Goal: Task Accomplishment & Management: Use online tool/utility

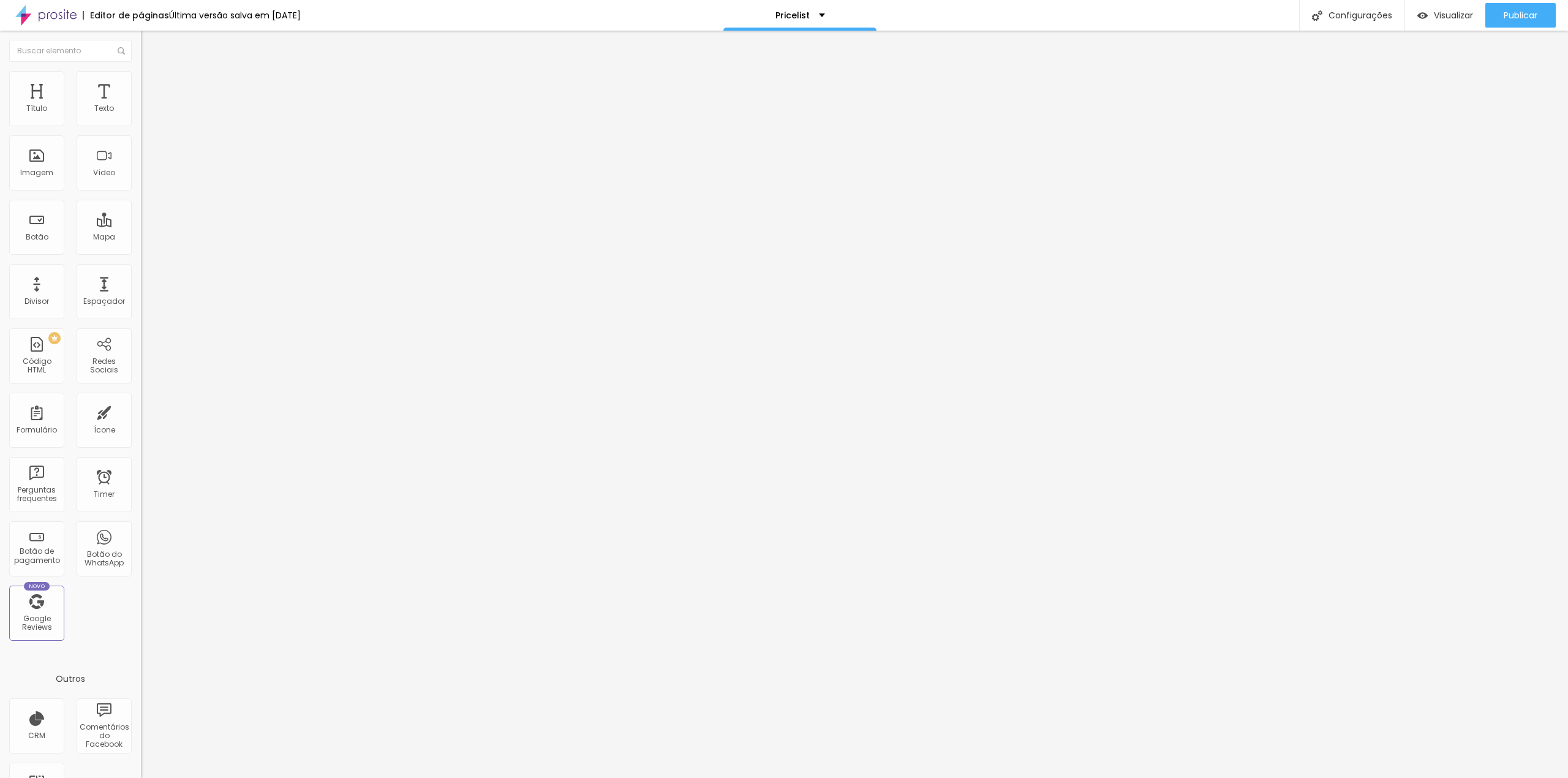
click at [152, 84] on span "Estilo" at bounding box center [162, 79] width 19 height 10
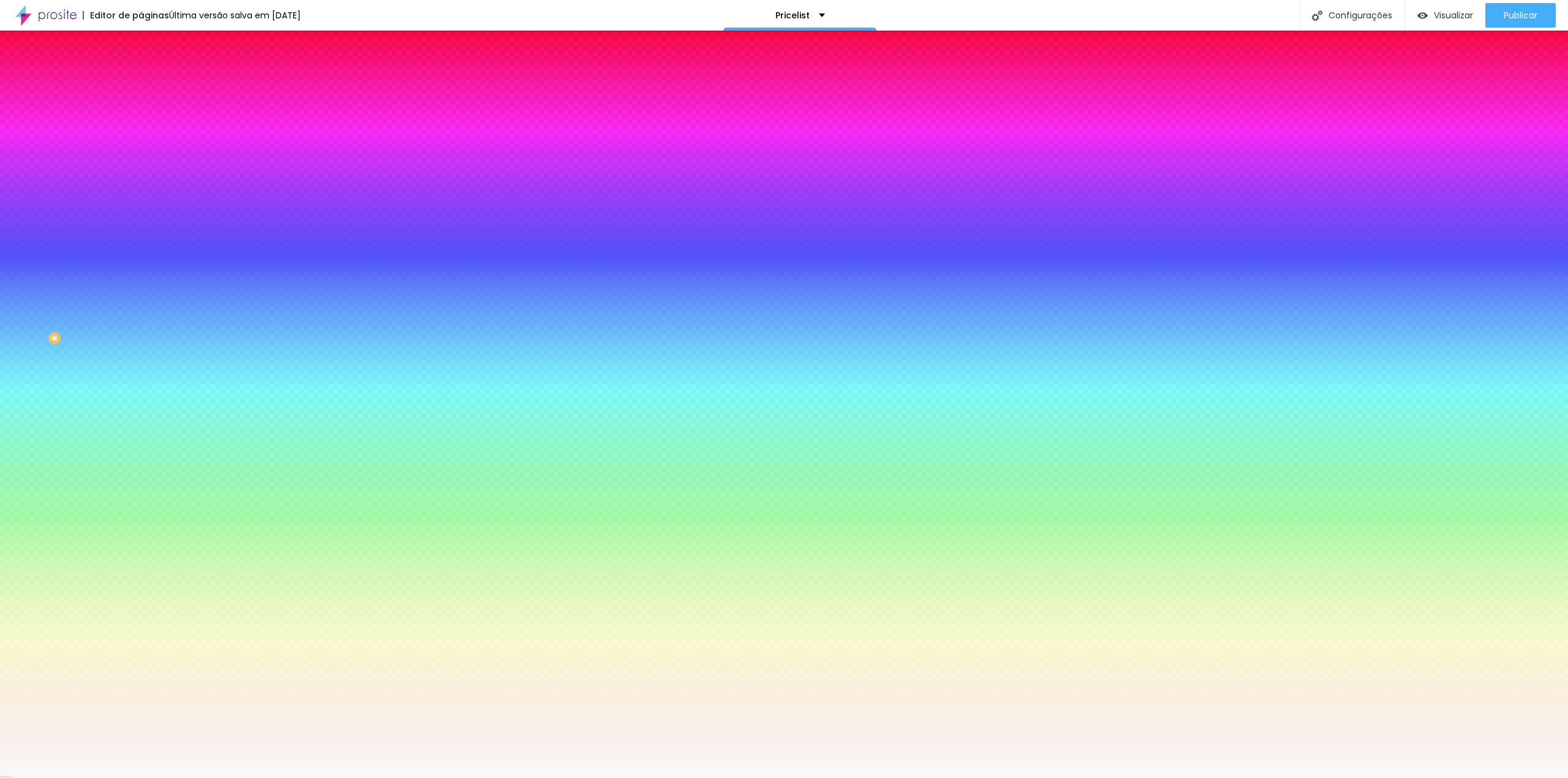
click at [141, 117] on div at bounding box center [212, 117] width 141 height 0
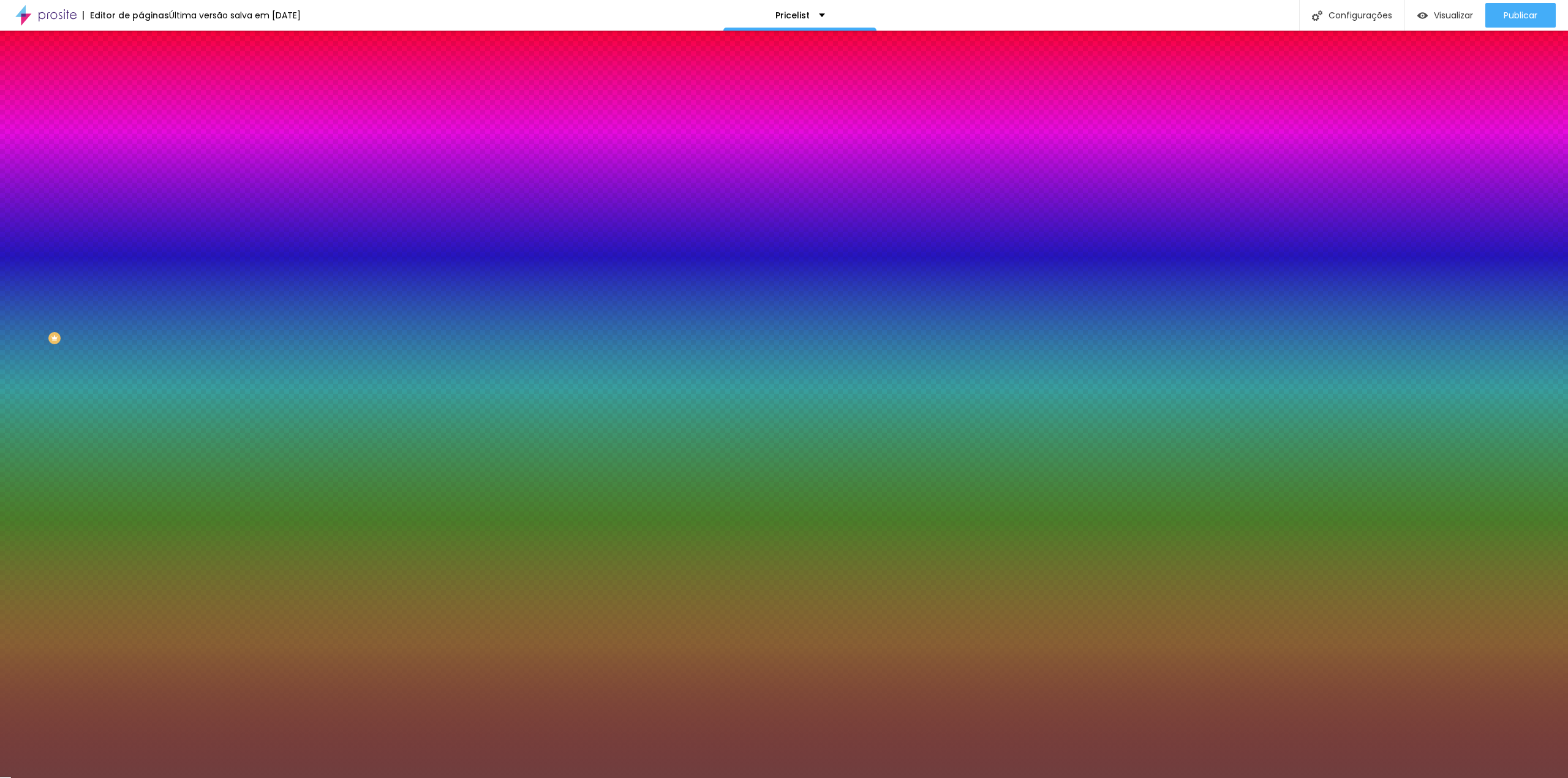
type input "#000000"
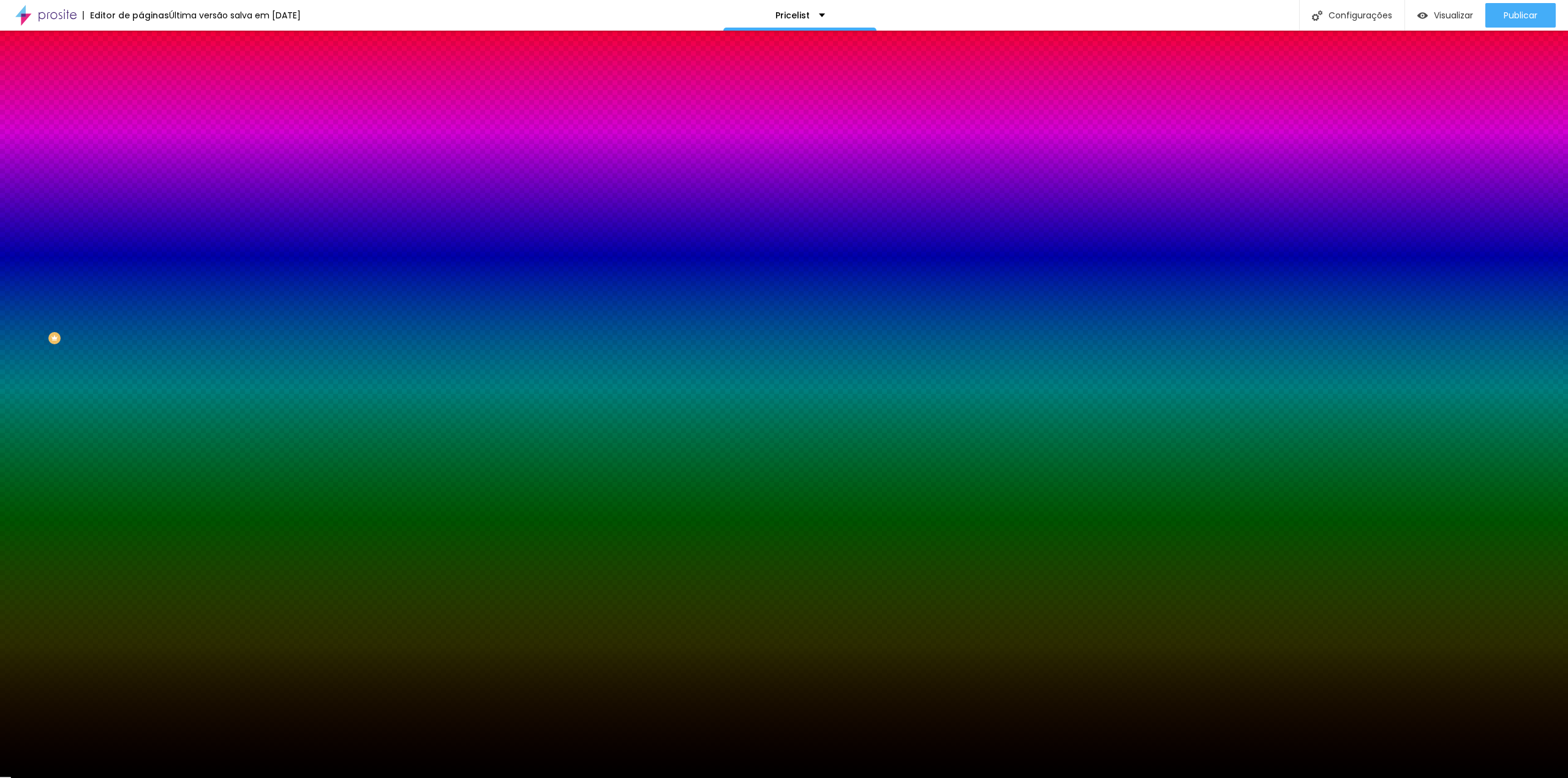
drag, startPoint x: 73, startPoint y: 175, endPoint x: 31, endPoint y: 327, distance: 157.7
click at [141, 332] on div "Editar Coluna Conteúdo Estilo Avançado Cor de fundo Voltar ao padrão #000000 9 …" at bounding box center [212, 404] width 141 height 747
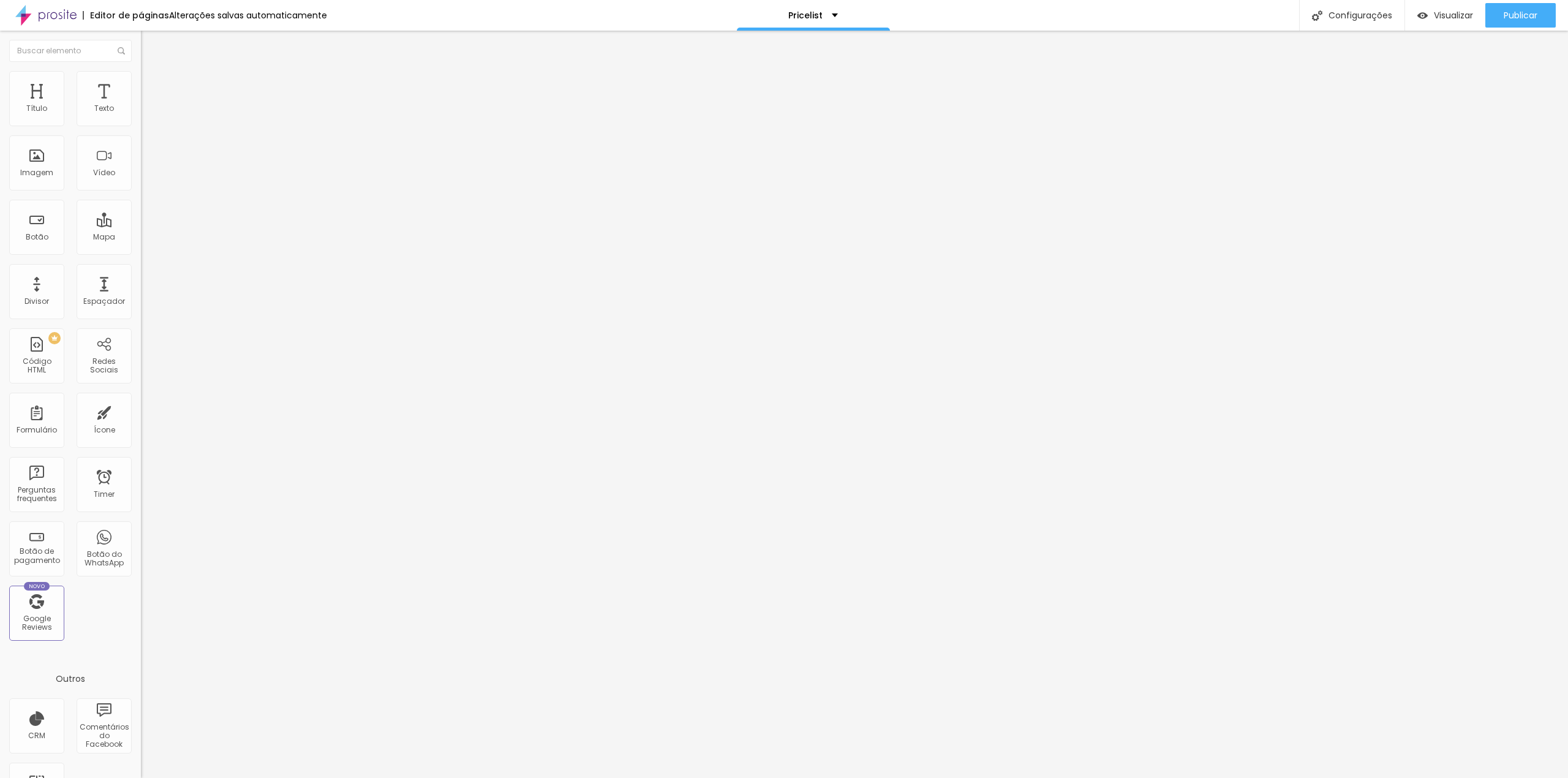
click at [141, 80] on li "Estilo" at bounding box center [212, 77] width 141 height 12
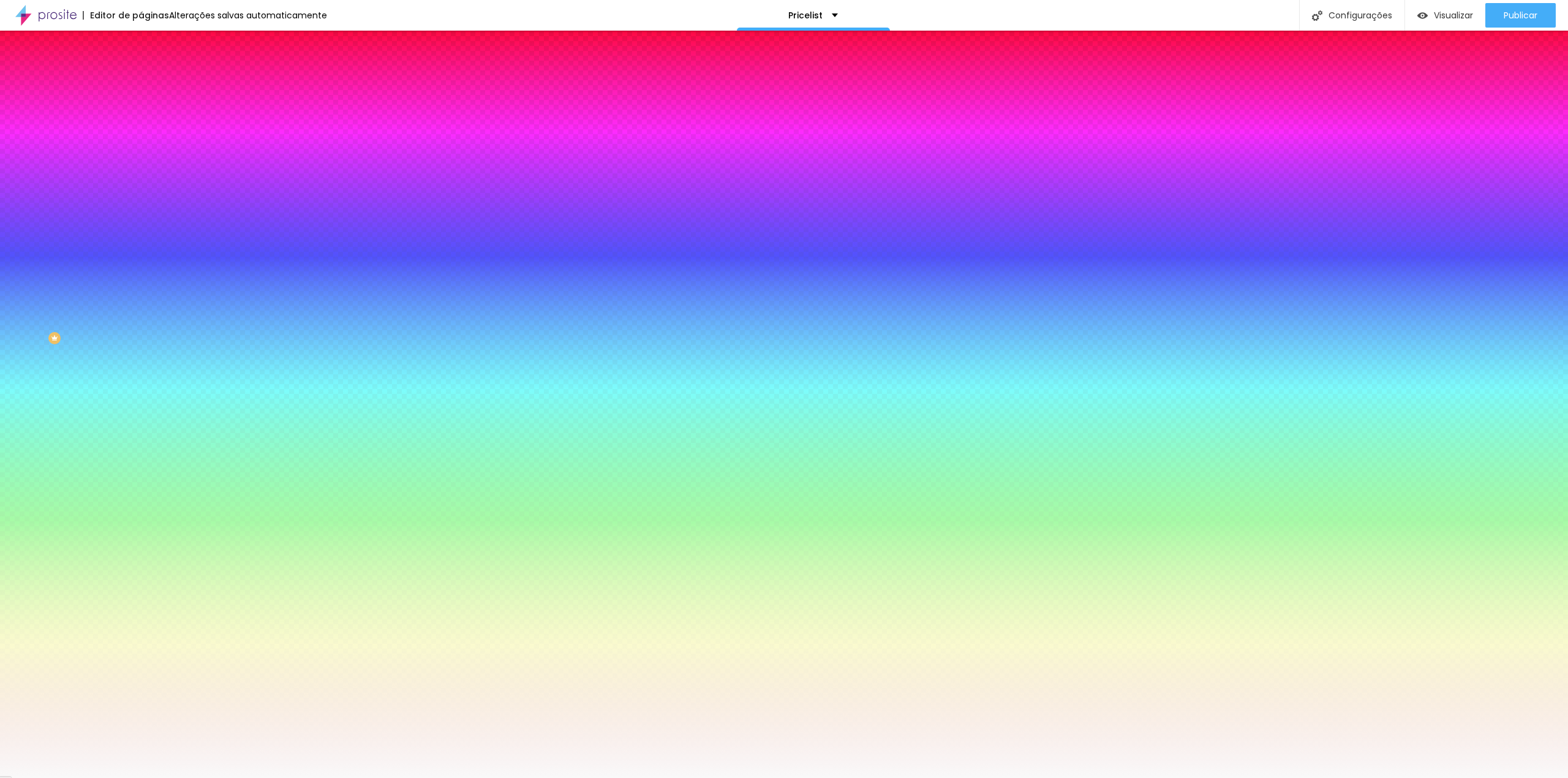
click at [141, 117] on div at bounding box center [212, 117] width 141 height 0
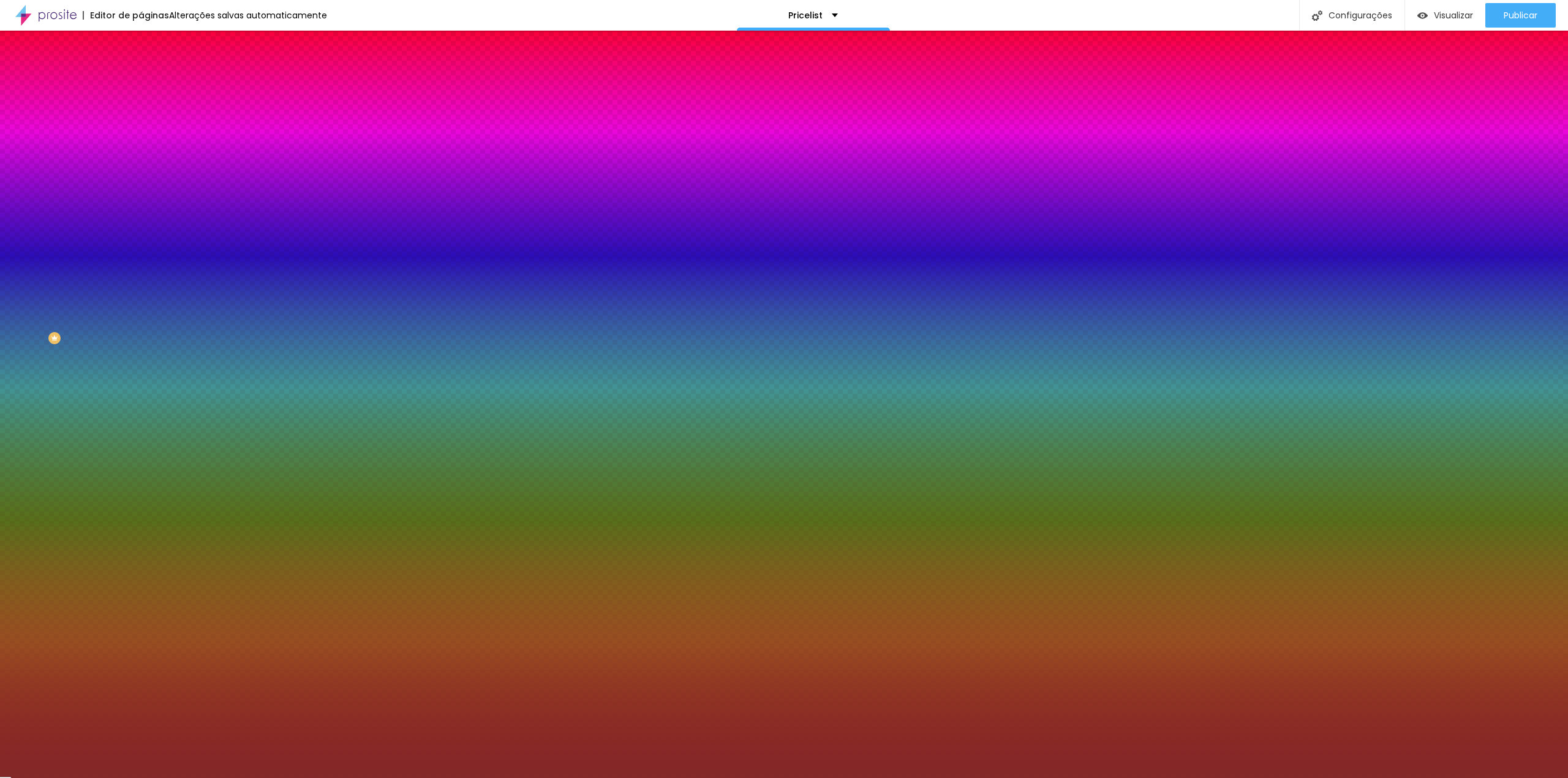
type input "#000000"
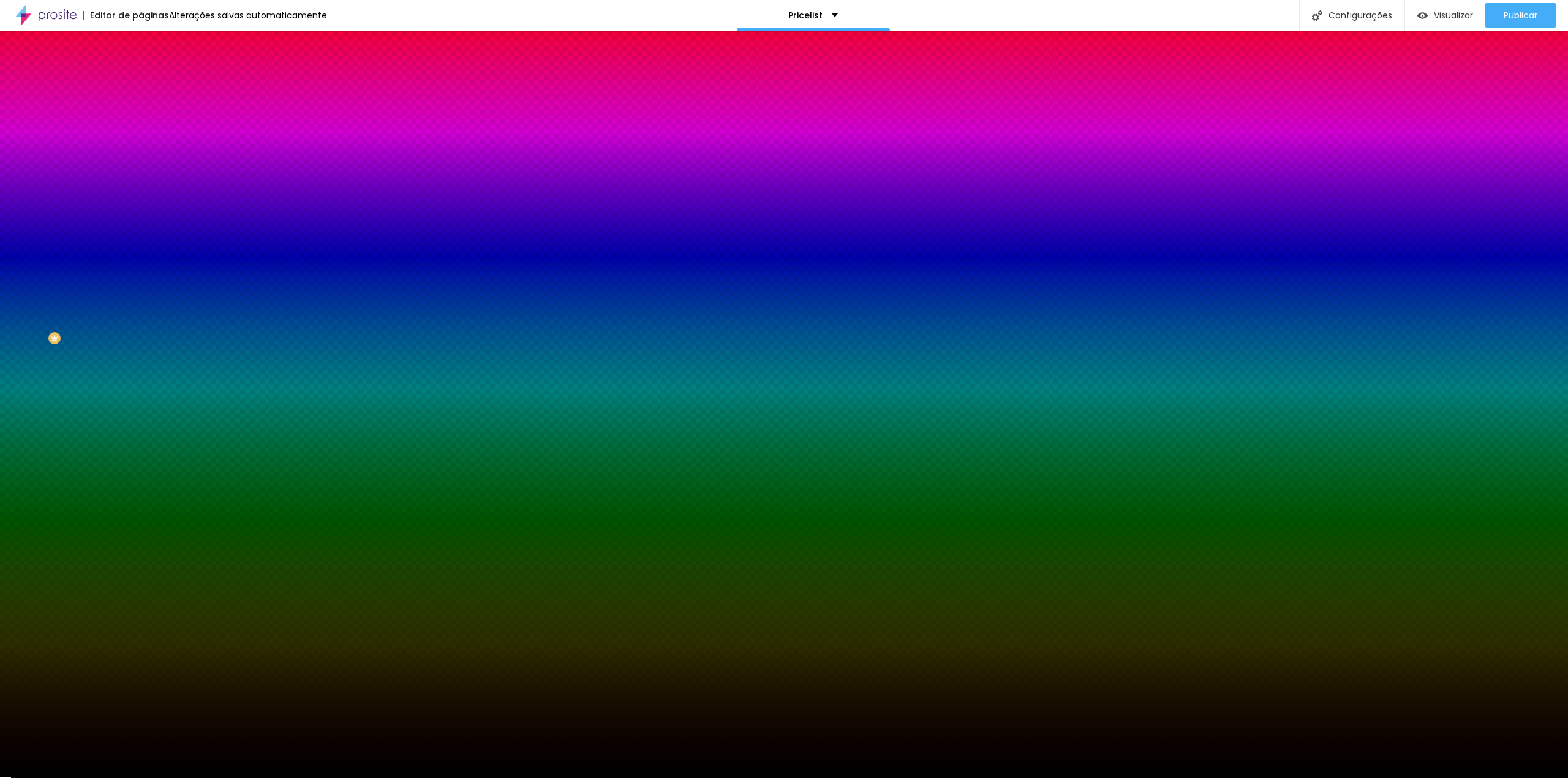
drag, startPoint x: 75, startPoint y: 183, endPoint x: 0, endPoint y: 287, distance: 128.2
click at [141, 287] on div "Editar Coluna Conteúdo Estilo Avançado Cor de fundo Voltar ao padrão #000000 0 …" at bounding box center [212, 404] width 141 height 747
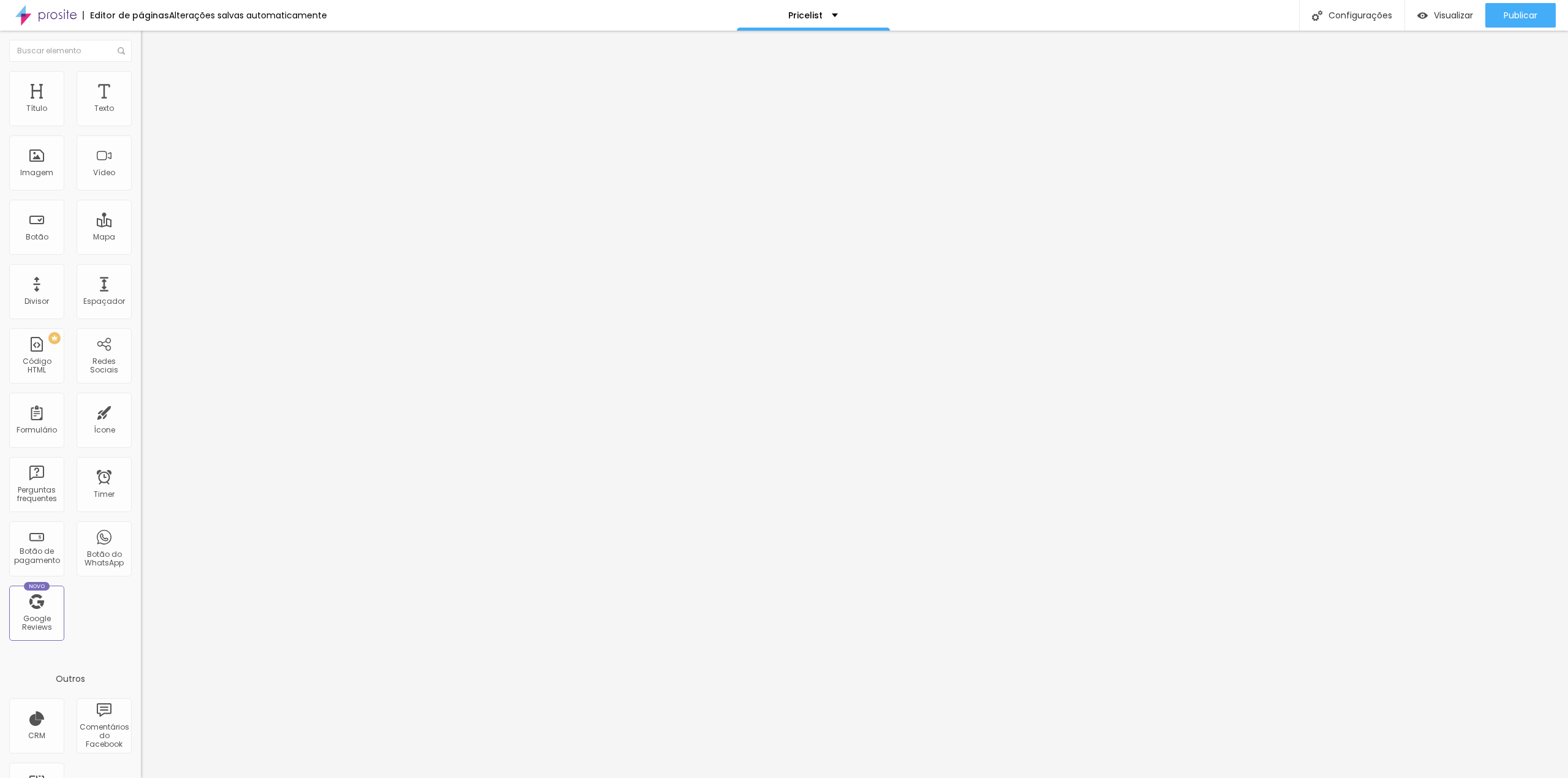
click at [141, 77] on img at bounding box center [146, 77] width 11 height 11
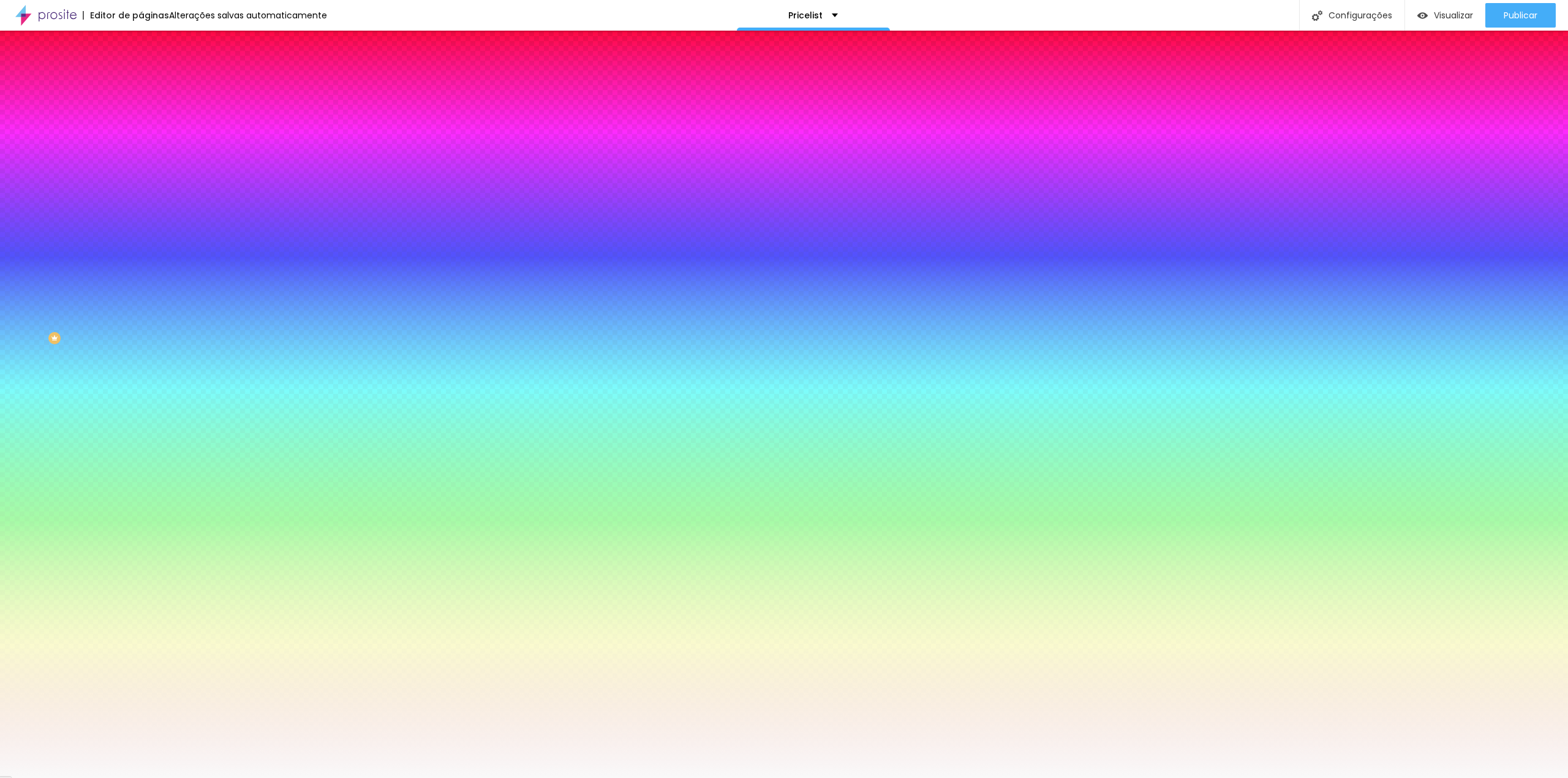
click at [141, 117] on div at bounding box center [212, 117] width 141 height 0
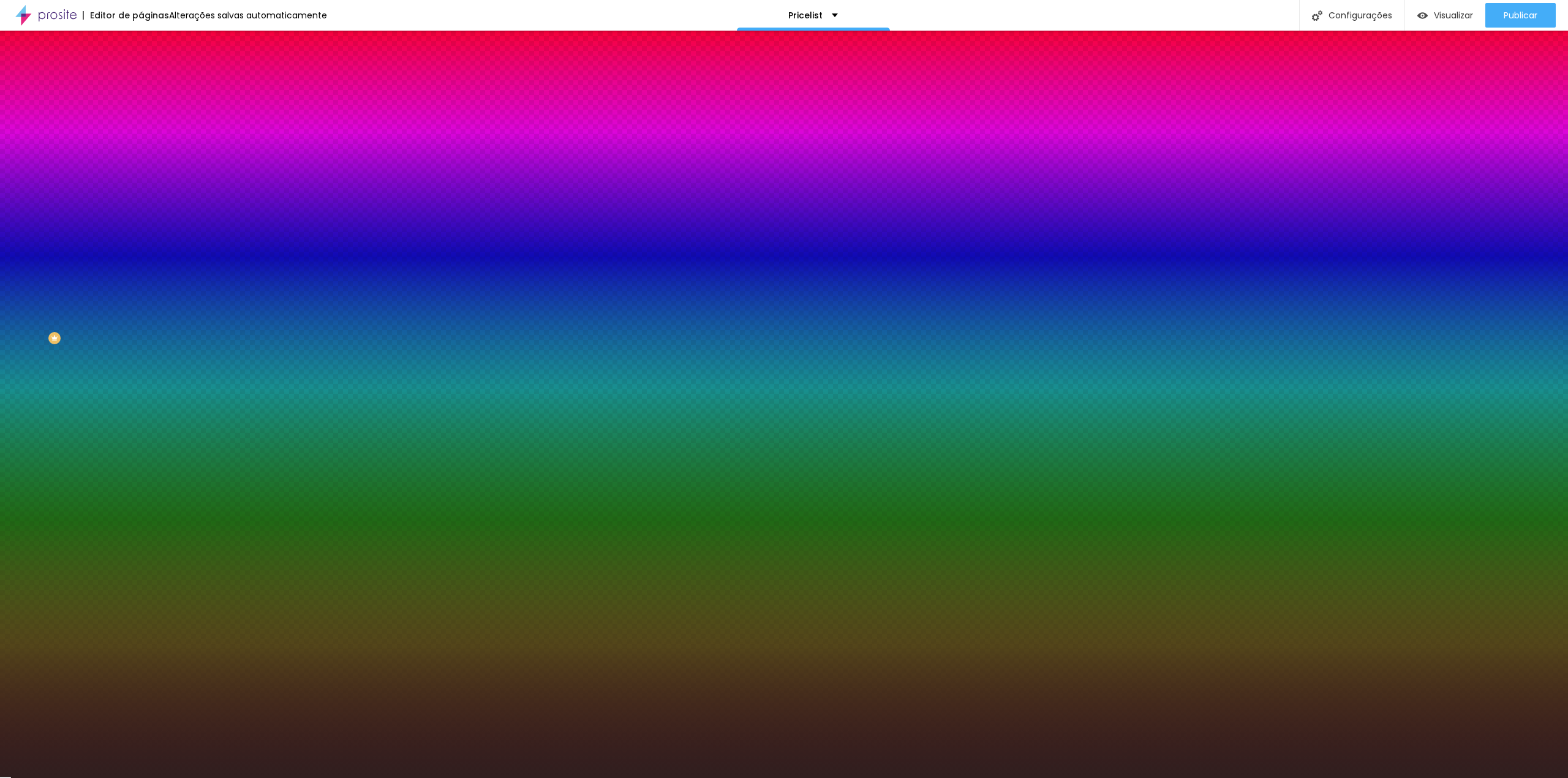
type input "#000000"
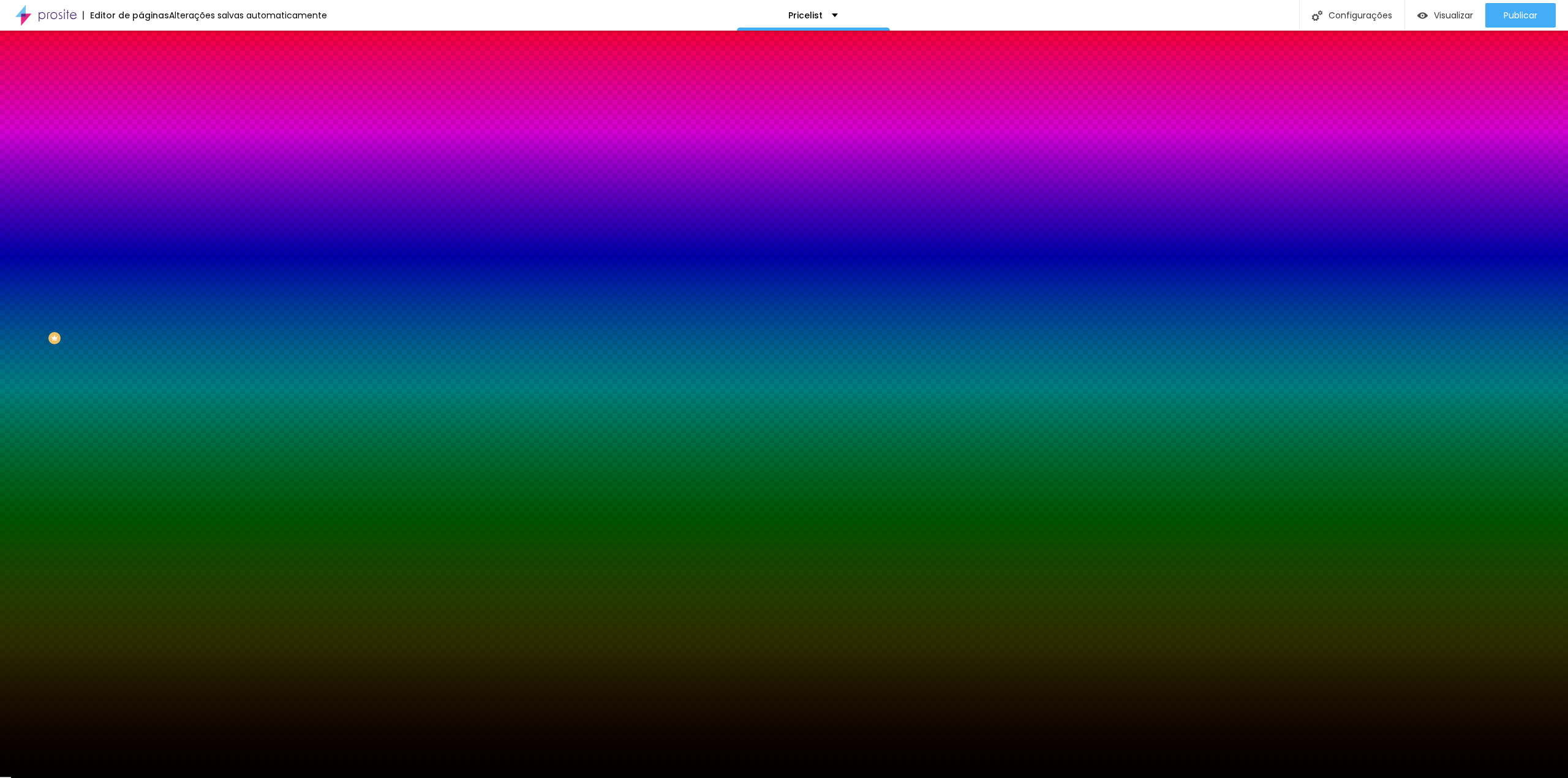
drag, startPoint x: 69, startPoint y: 207, endPoint x: 0, endPoint y: 281, distance: 101.2
click at [141, 281] on div "Editar Coluna Conteúdo Estilo Avançado Cor de fundo Voltar ao padrão #000000 0 …" at bounding box center [212, 404] width 141 height 747
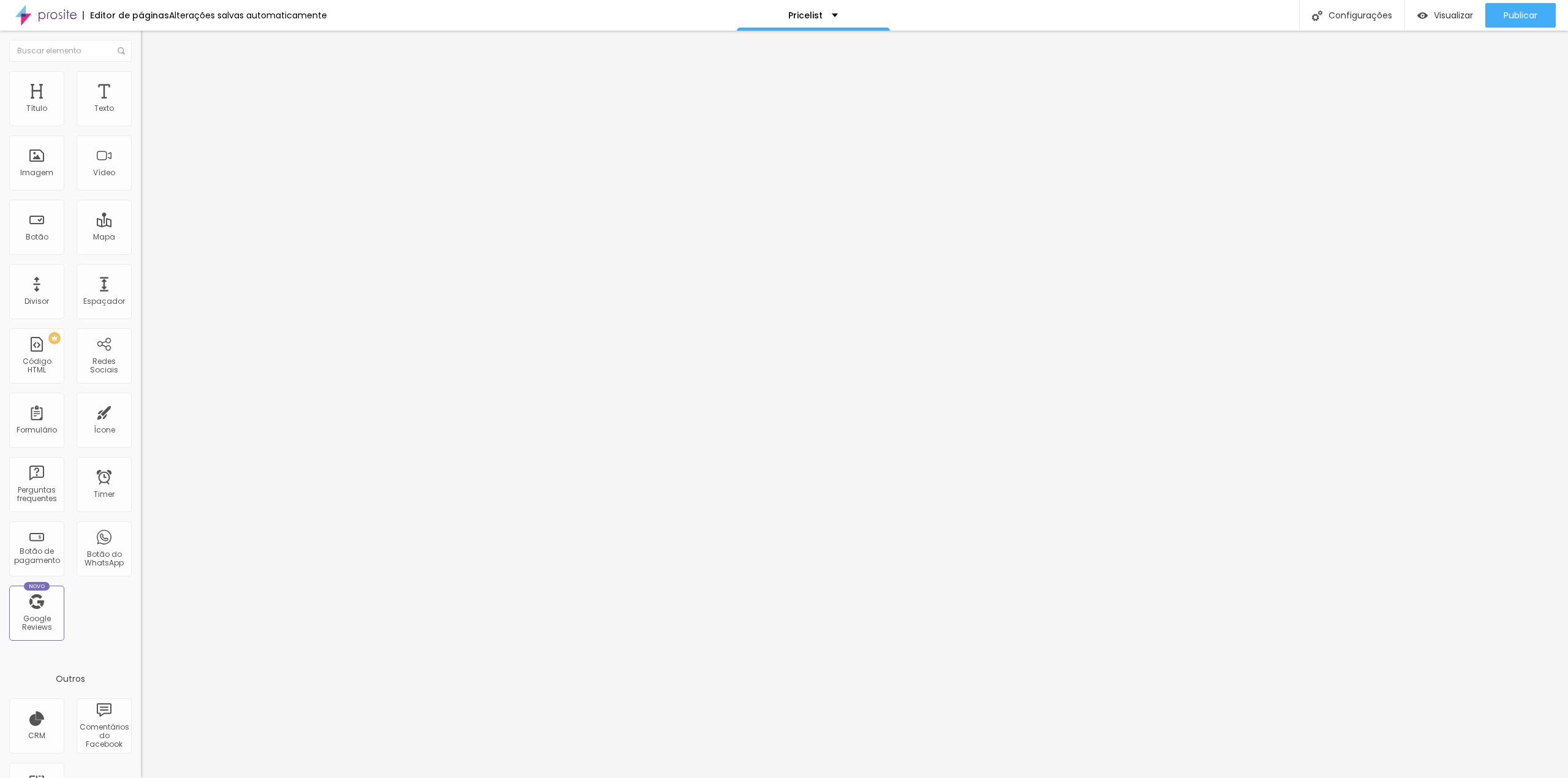
click at [141, 71] on li "Estilo" at bounding box center [212, 77] width 141 height 12
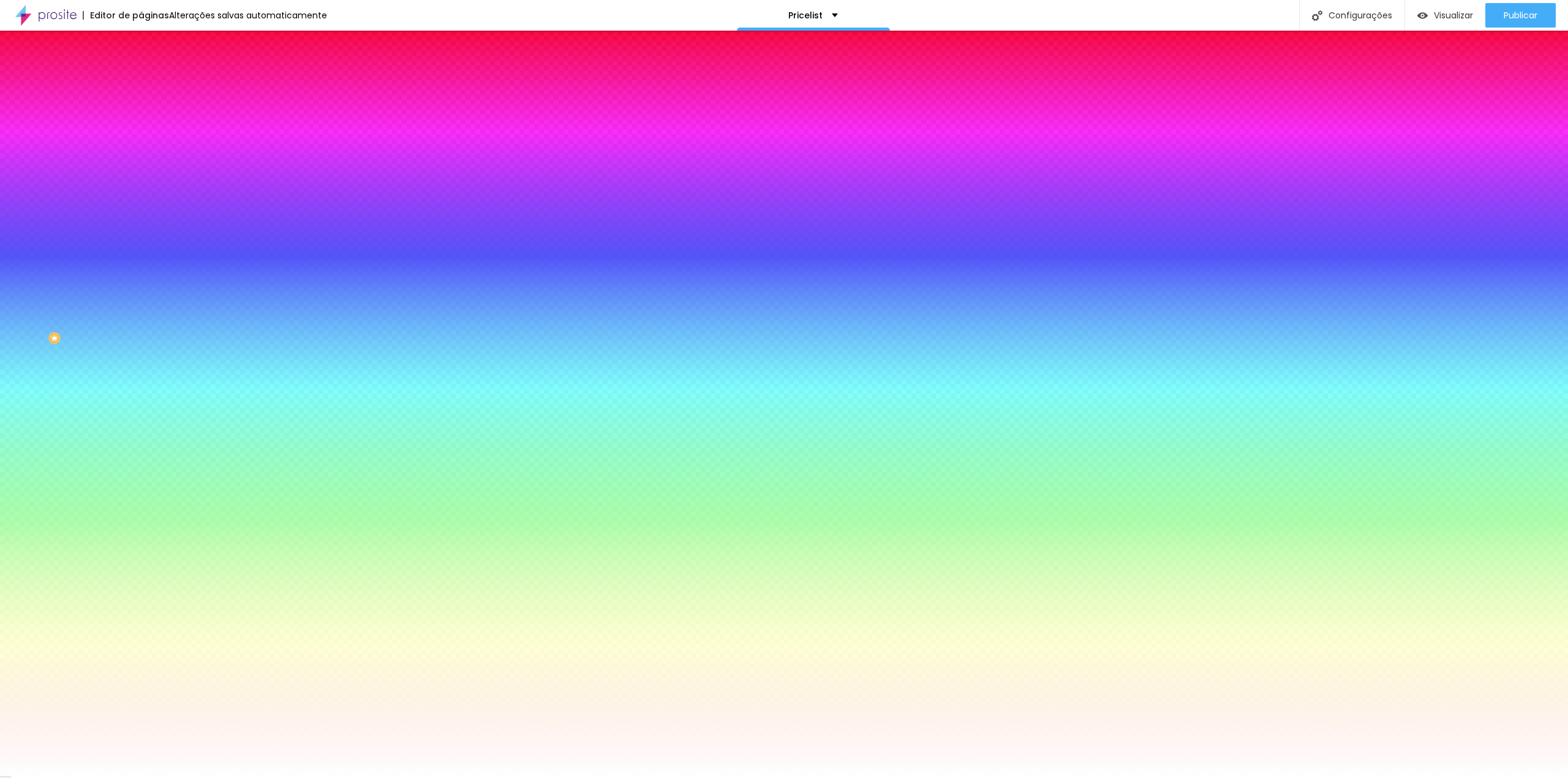
click at [141, 83] on img at bounding box center [146, 88] width 11 height 11
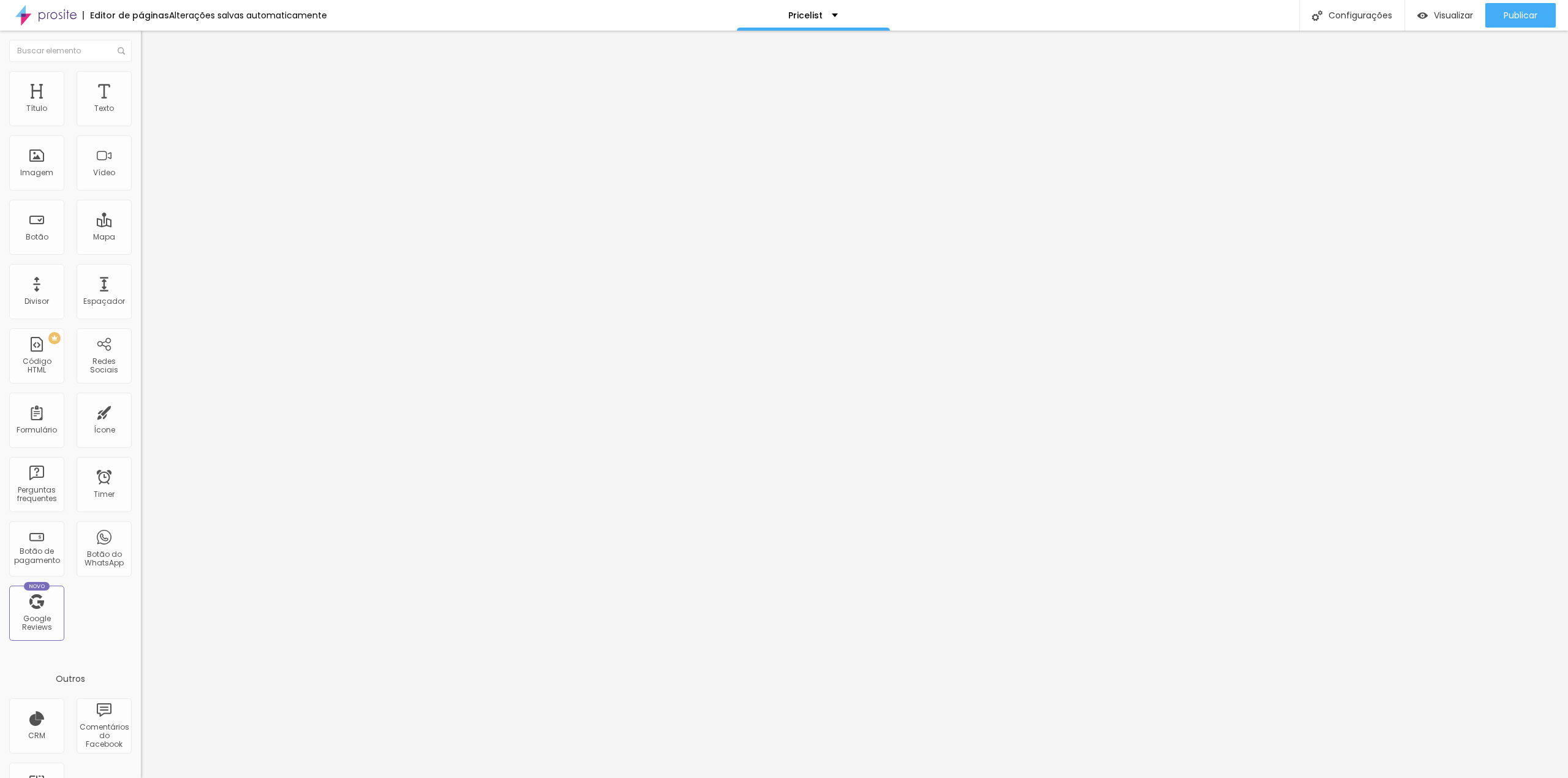
click at [141, 75] on img at bounding box center [146, 77] width 11 height 11
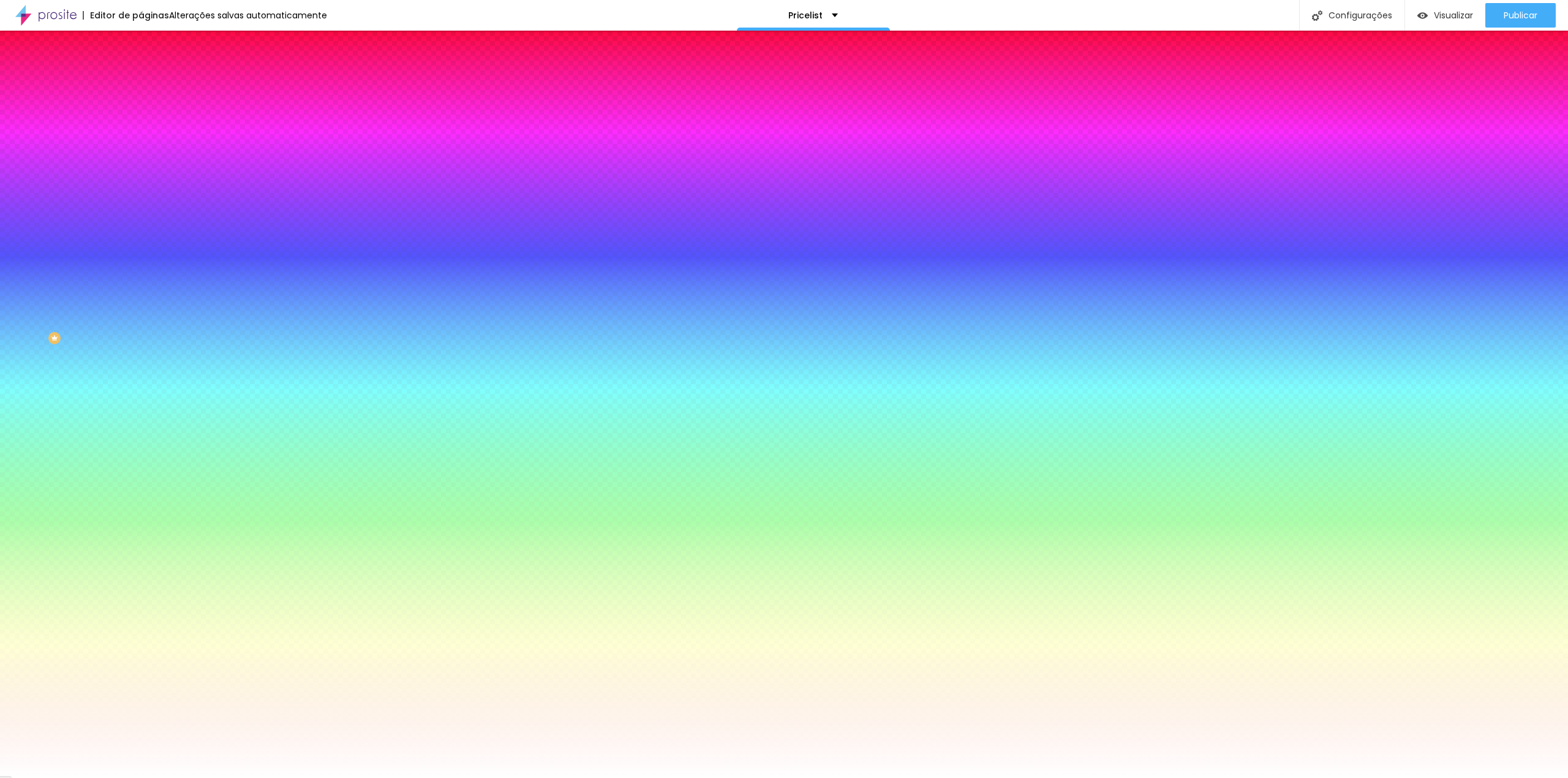
click at [141, 71] on li "Conteúdo" at bounding box center [212, 65] width 141 height 12
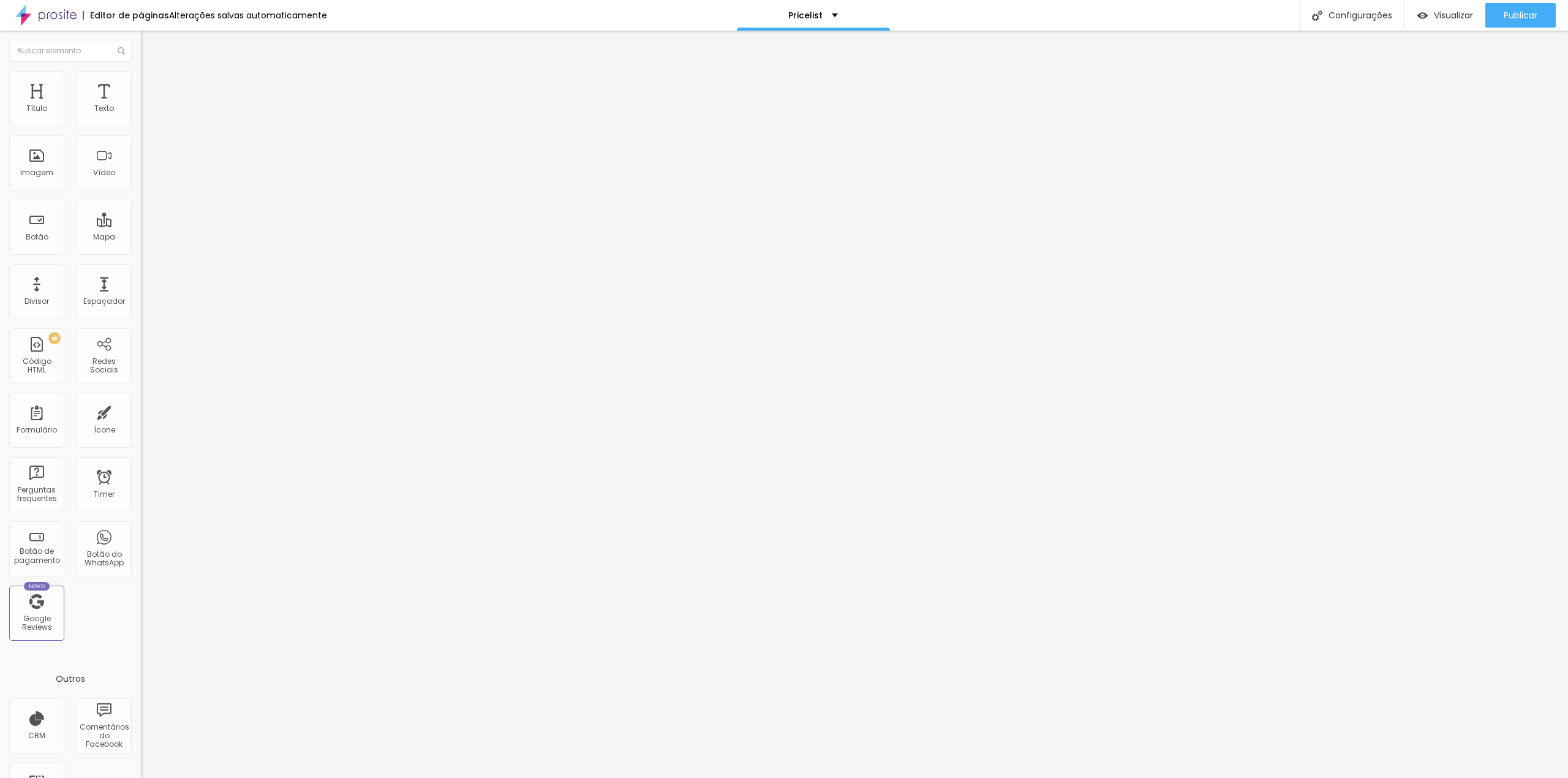
click at [141, 71] on li "Estilo" at bounding box center [212, 77] width 141 height 12
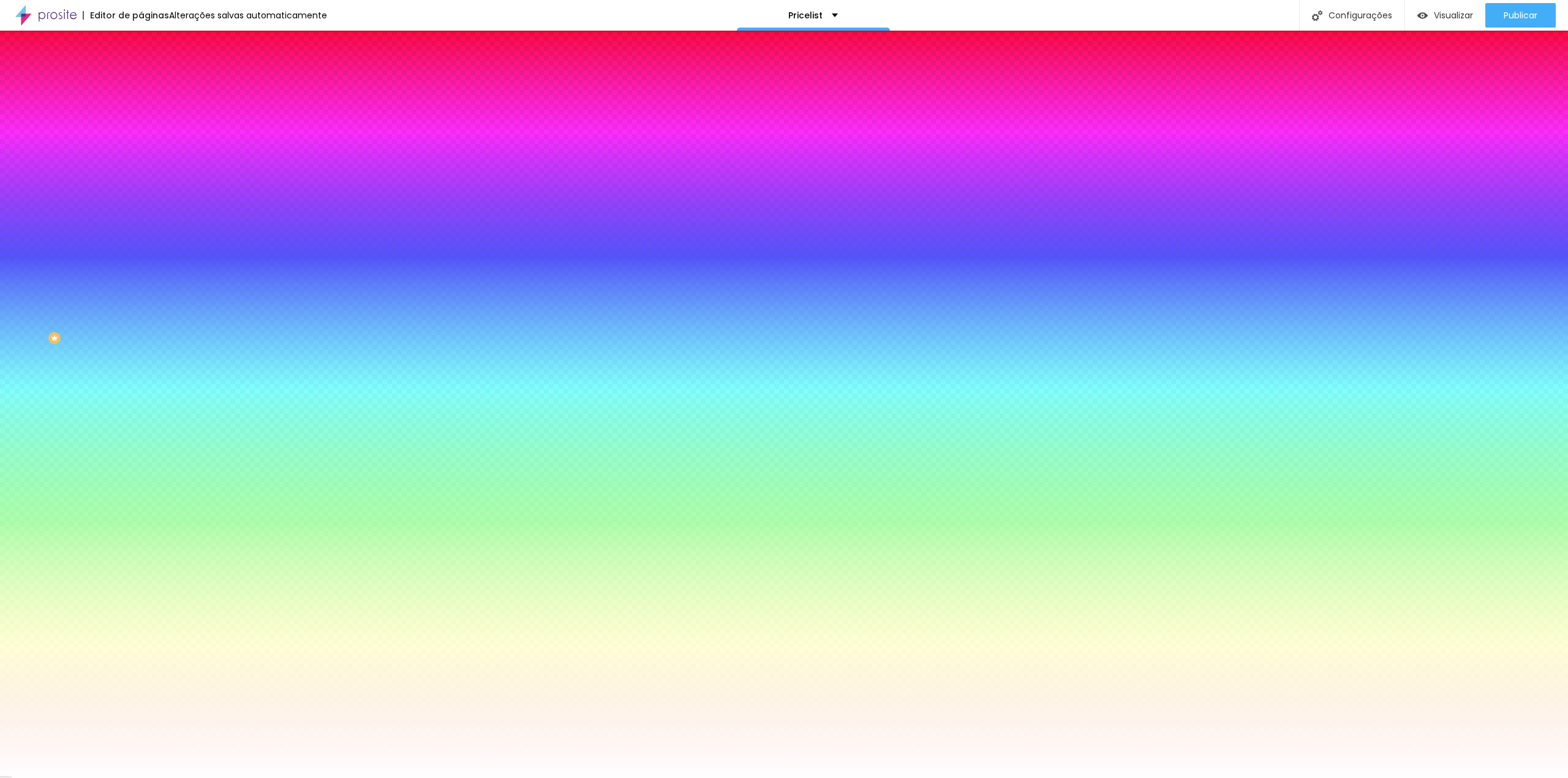
click at [141, 117] on div at bounding box center [212, 117] width 141 height 0
type input "#000000"
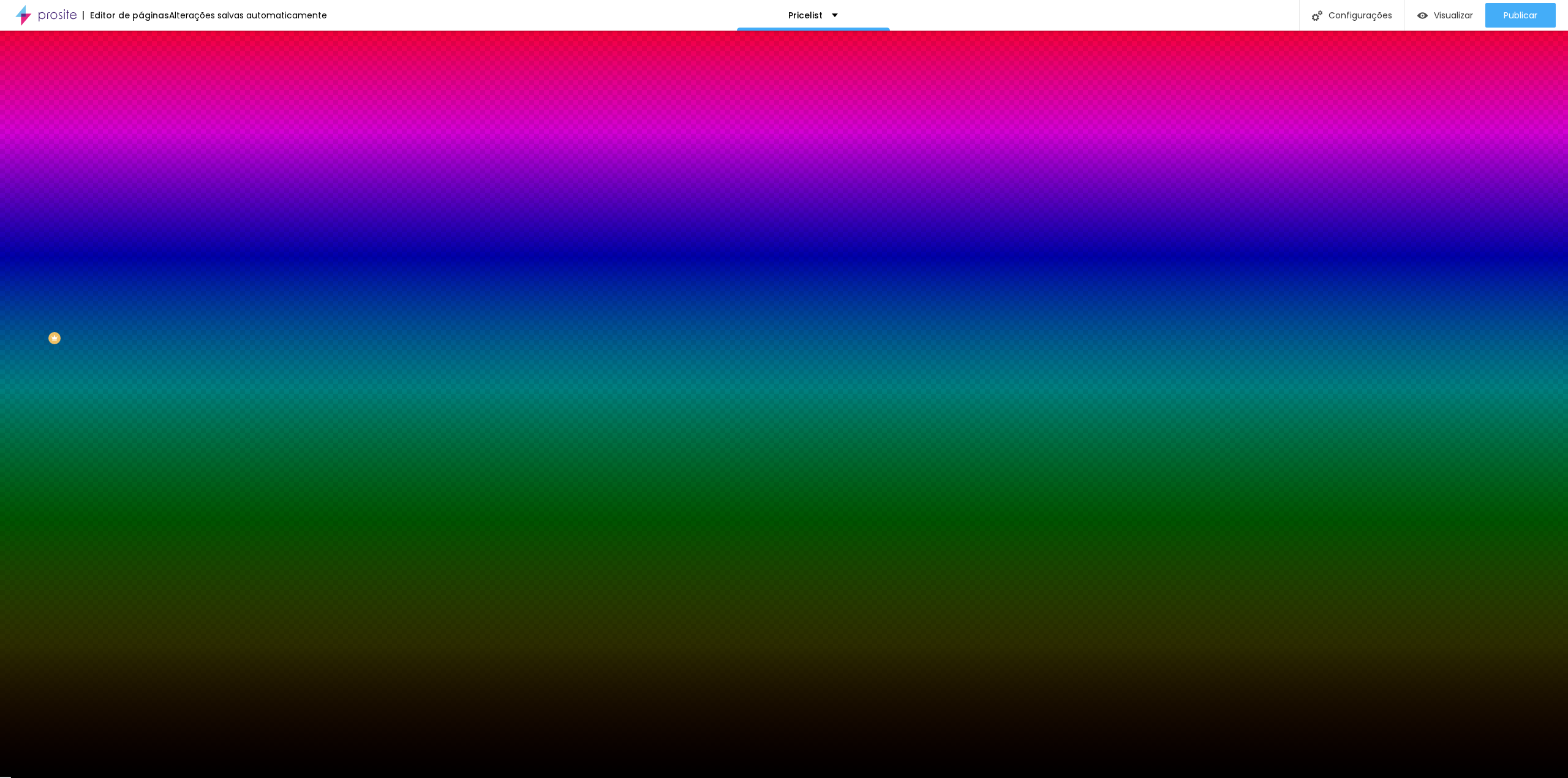
drag, startPoint x: 68, startPoint y: 177, endPoint x: 0, endPoint y: 296, distance: 137.1
click at [141, 296] on div "Editar Coluna Conteúdo Estilo Avançado Cor de fundo Voltar ao padrão #000000 0 …" at bounding box center [212, 404] width 141 height 747
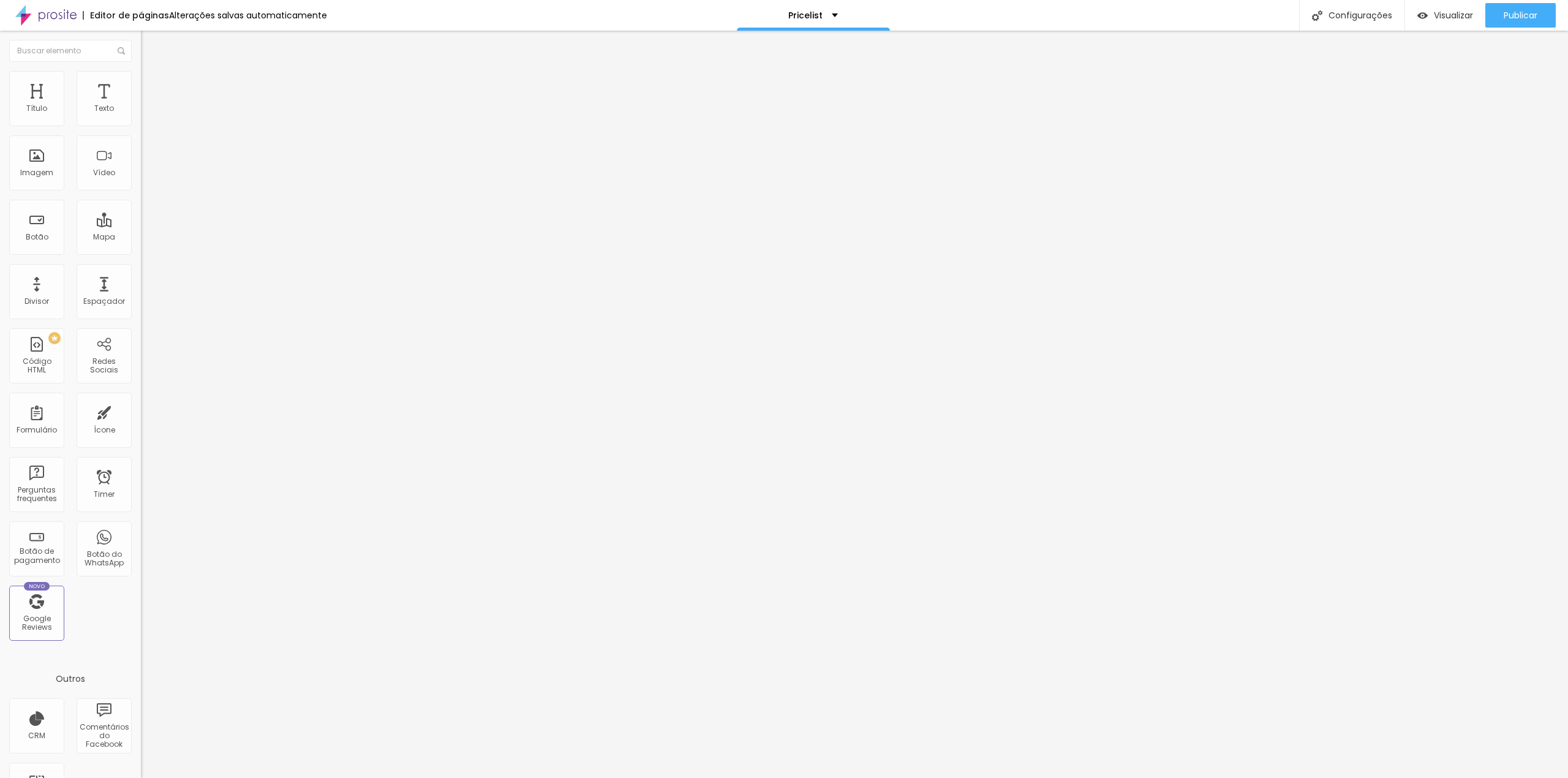
click at [141, 77] on img at bounding box center [146, 77] width 11 height 11
click at [141, 71] on li "Estilo" at bounding box center [212, 65] width 141 height 12
click at [152, 83] on span "Avançado" at bounding box center [173, 79] width 41 height 10
click at [141, 70] on img at bounding box center [146, 64] width 11 height 11
type input "1.5"
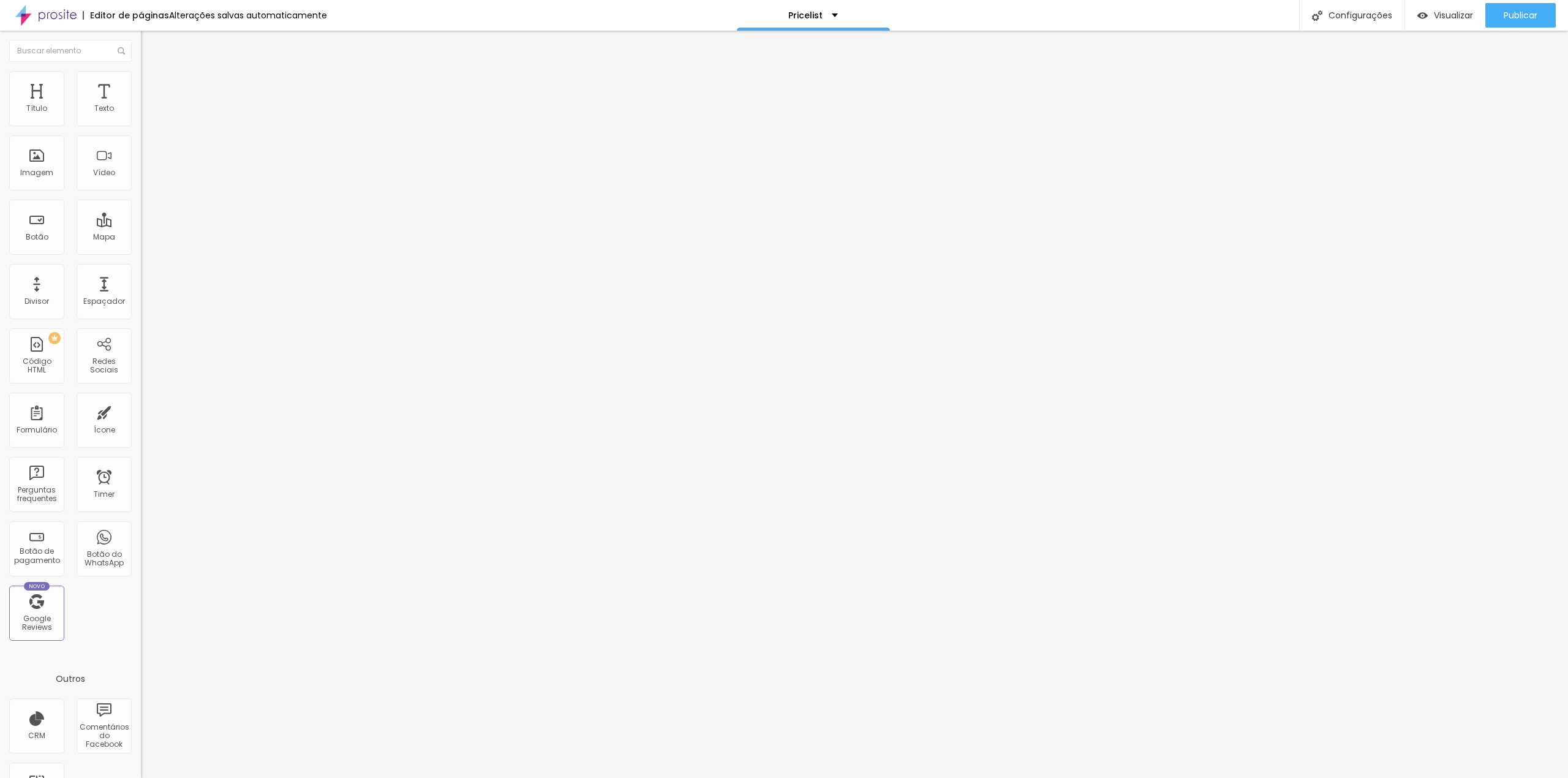
type input "1.5"
type input "1.8"
type input "2.1"
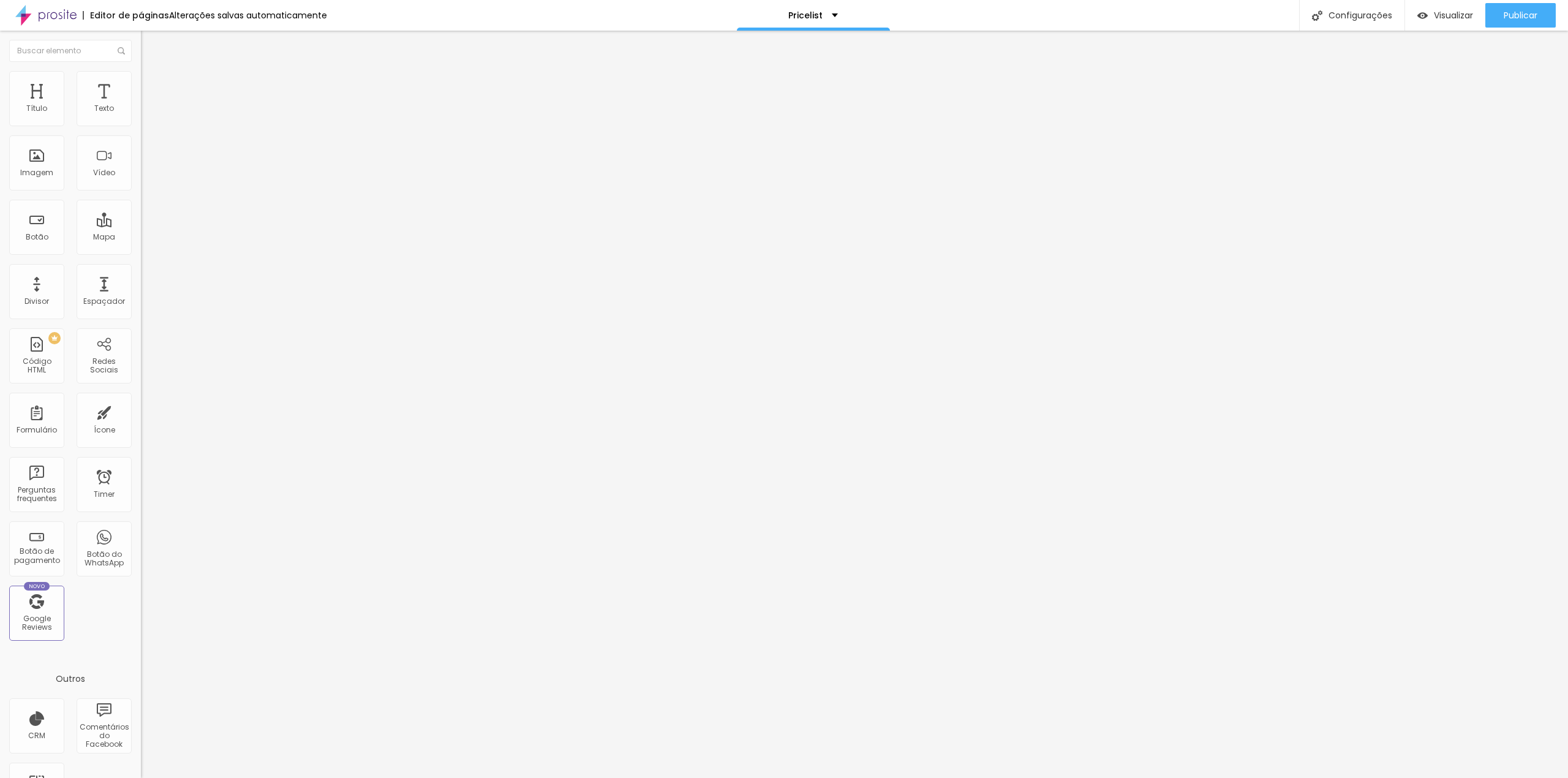
type input "2.3"
type input "2.8"
type input "3.3"
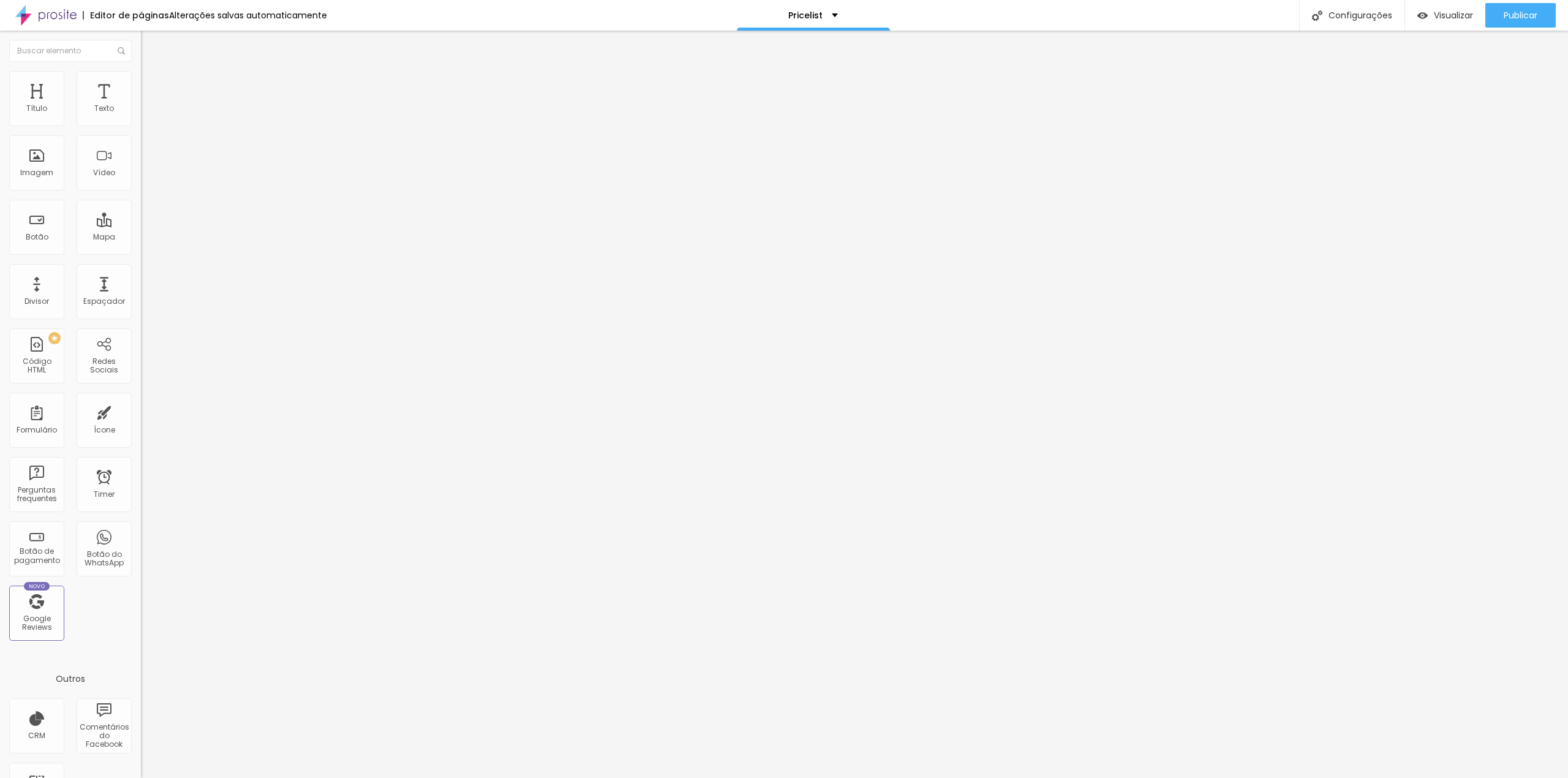
type input "3.3"
type input "3.7"
type input "4.2"
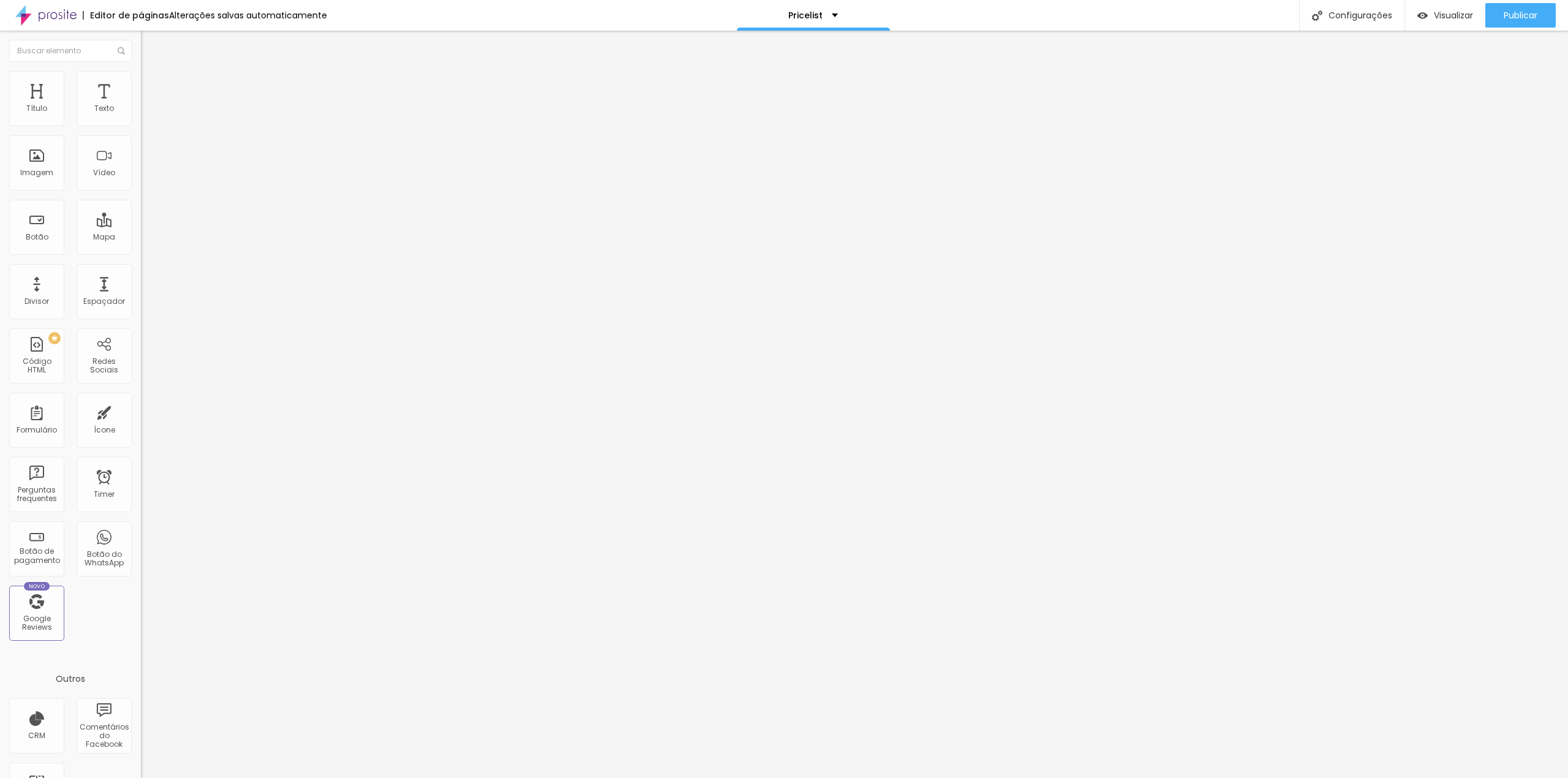
type input "4.8"
type input "5.1"
type input "5.4"
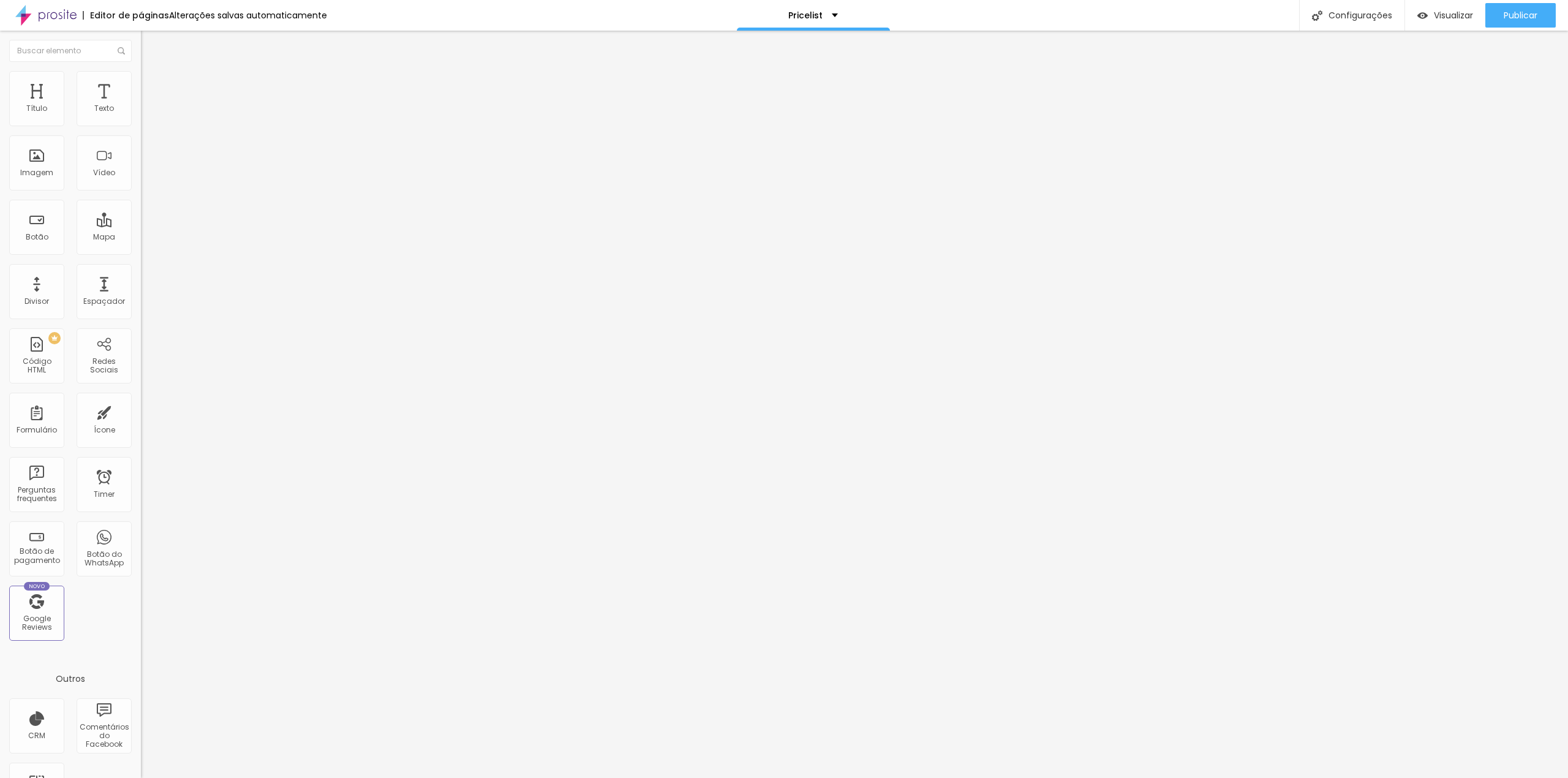
type input "5.4"
type input "6"
type input "6.2"
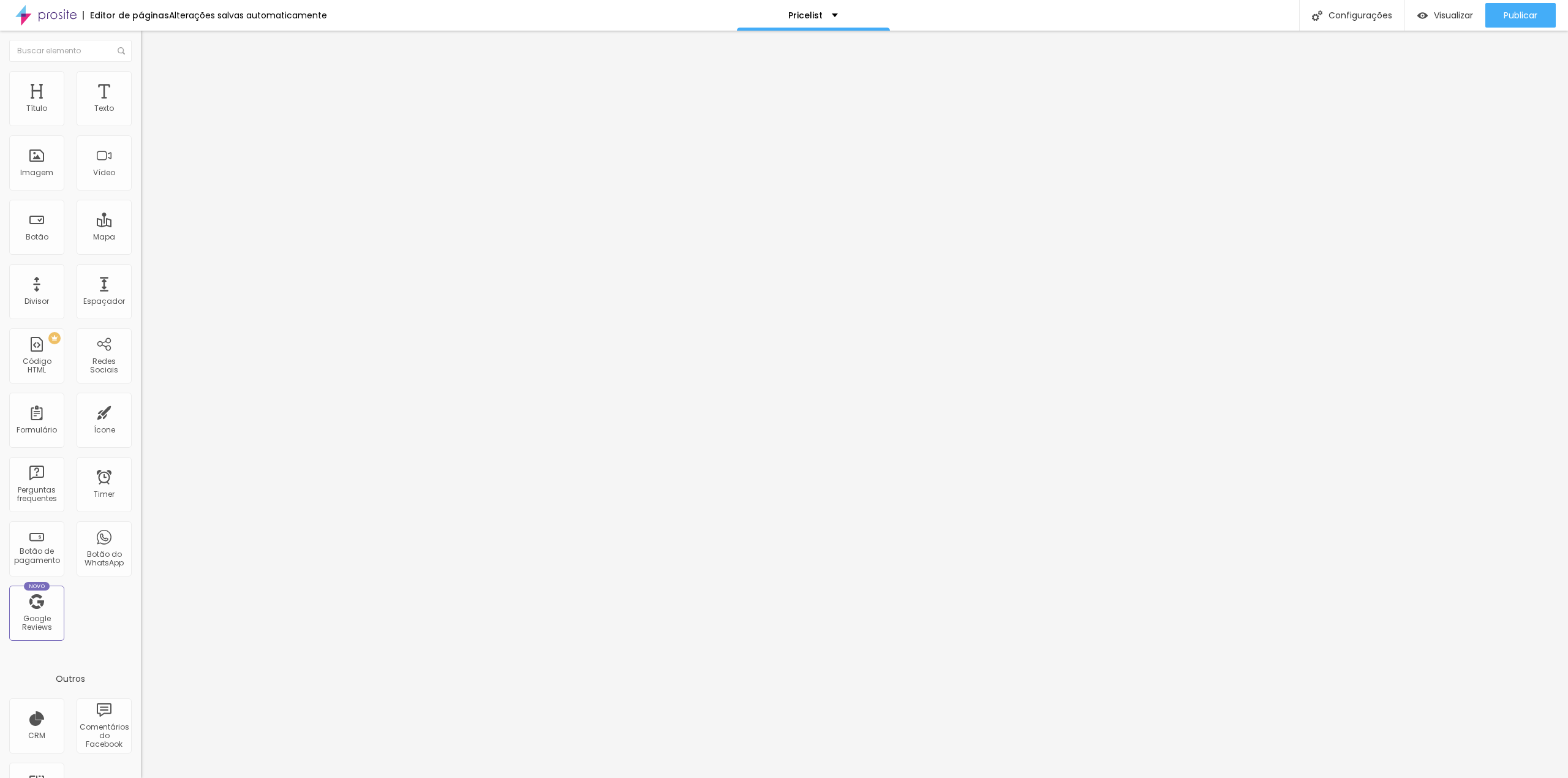
type input "6.4"
type input "6.7"
type input "6.8"
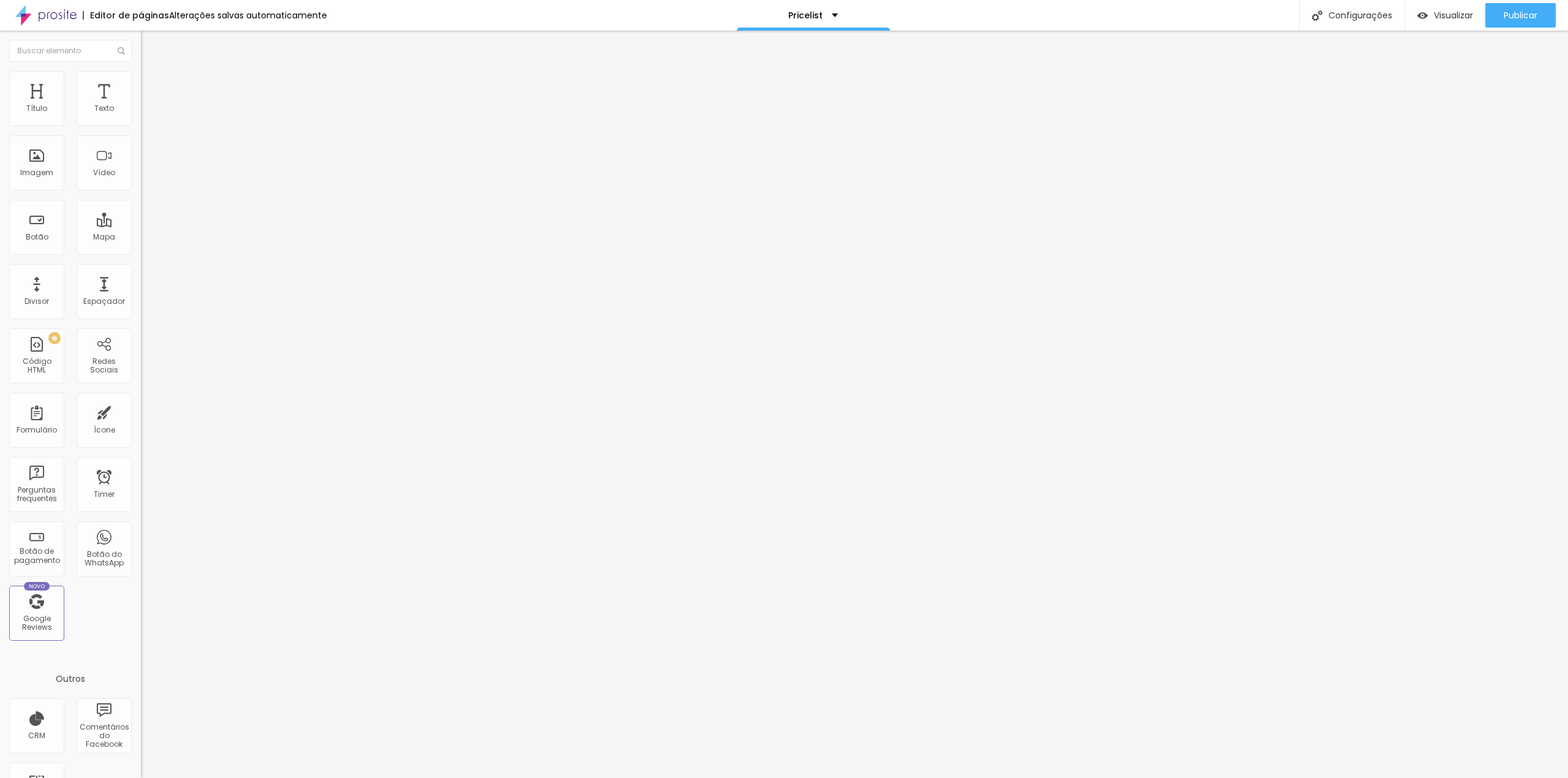
type input "6.8"
type input "7"
type input "7.1"
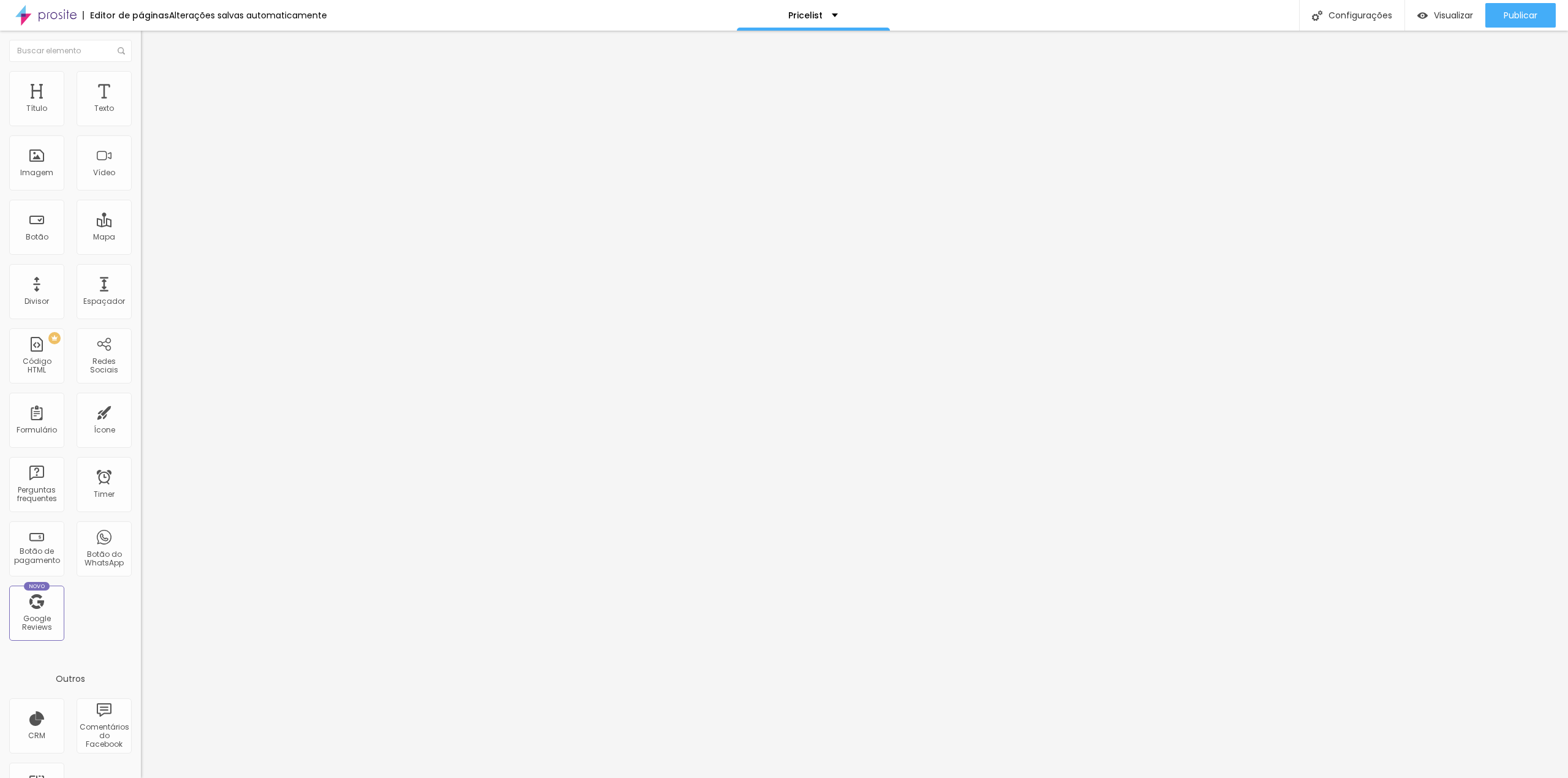
type input "7.2"
type input "7.3"
type input "7.4"
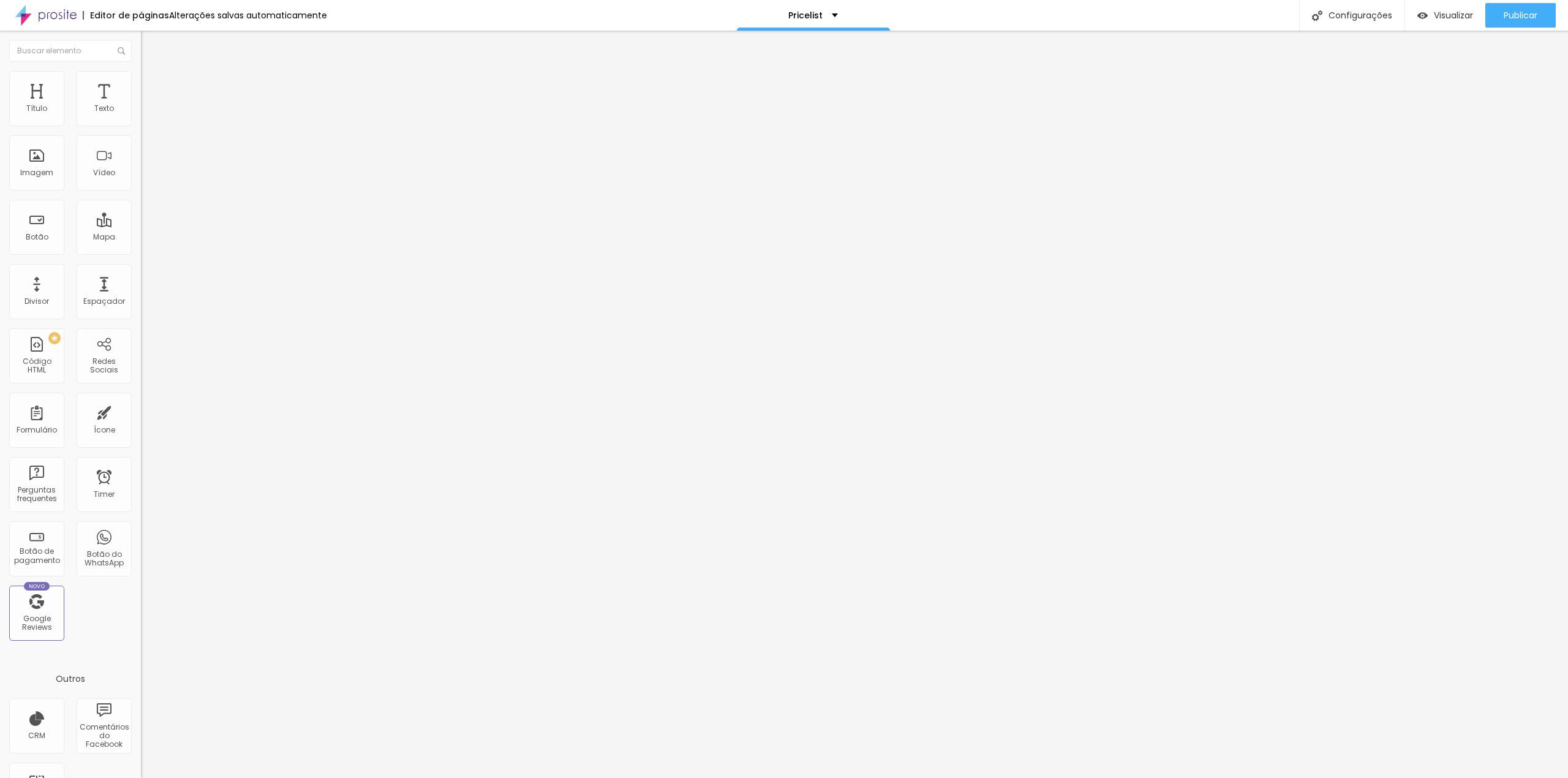
type input "7.4"
type input "7.6"
type input "7.8"
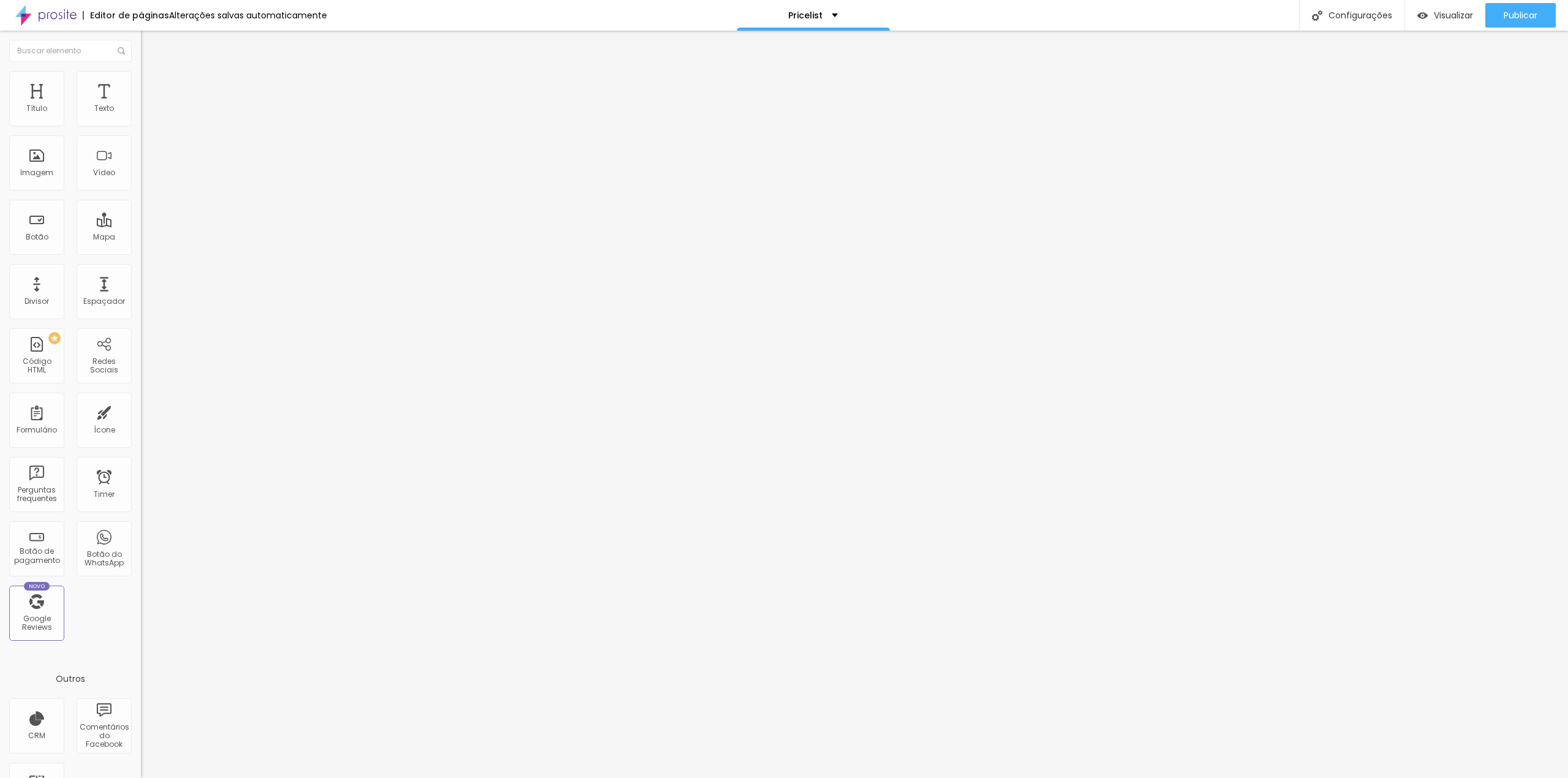
type input "8"
type input "8.1"
type input "8.3"
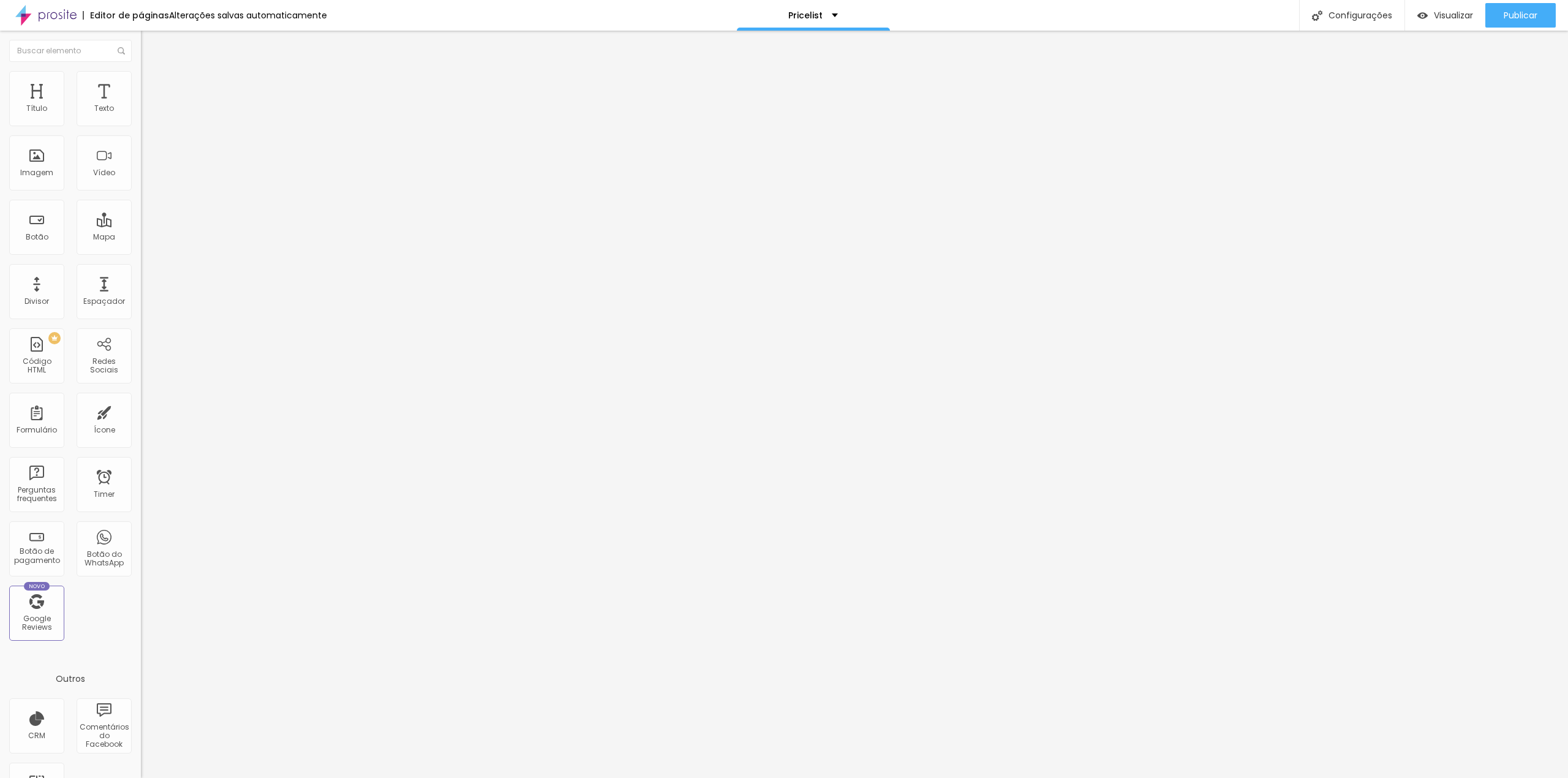
type input "8.3"
type input "8.4"
type input "8.5"
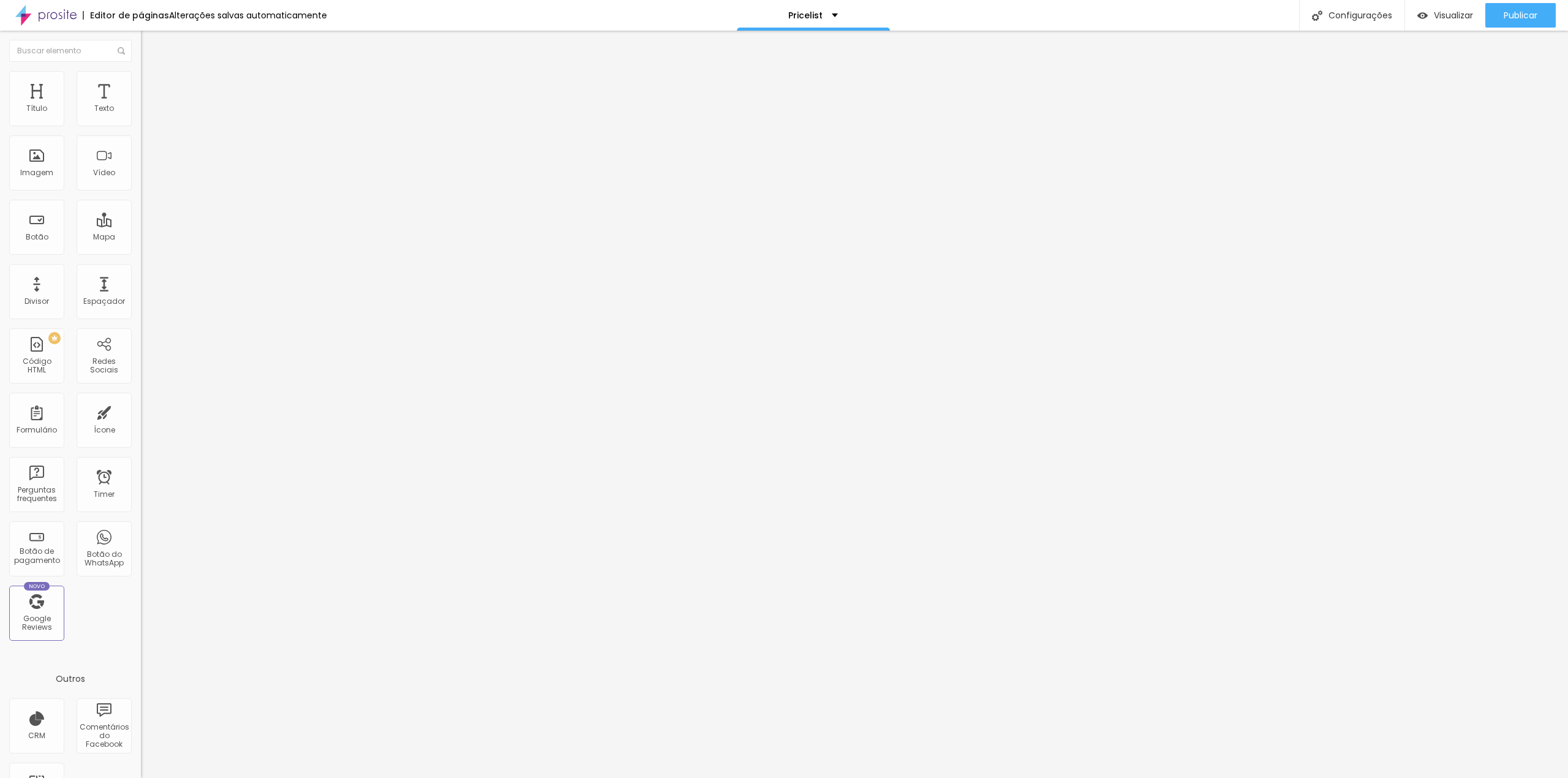
type input "8.6"
type input "8.7"
type input "8.8"
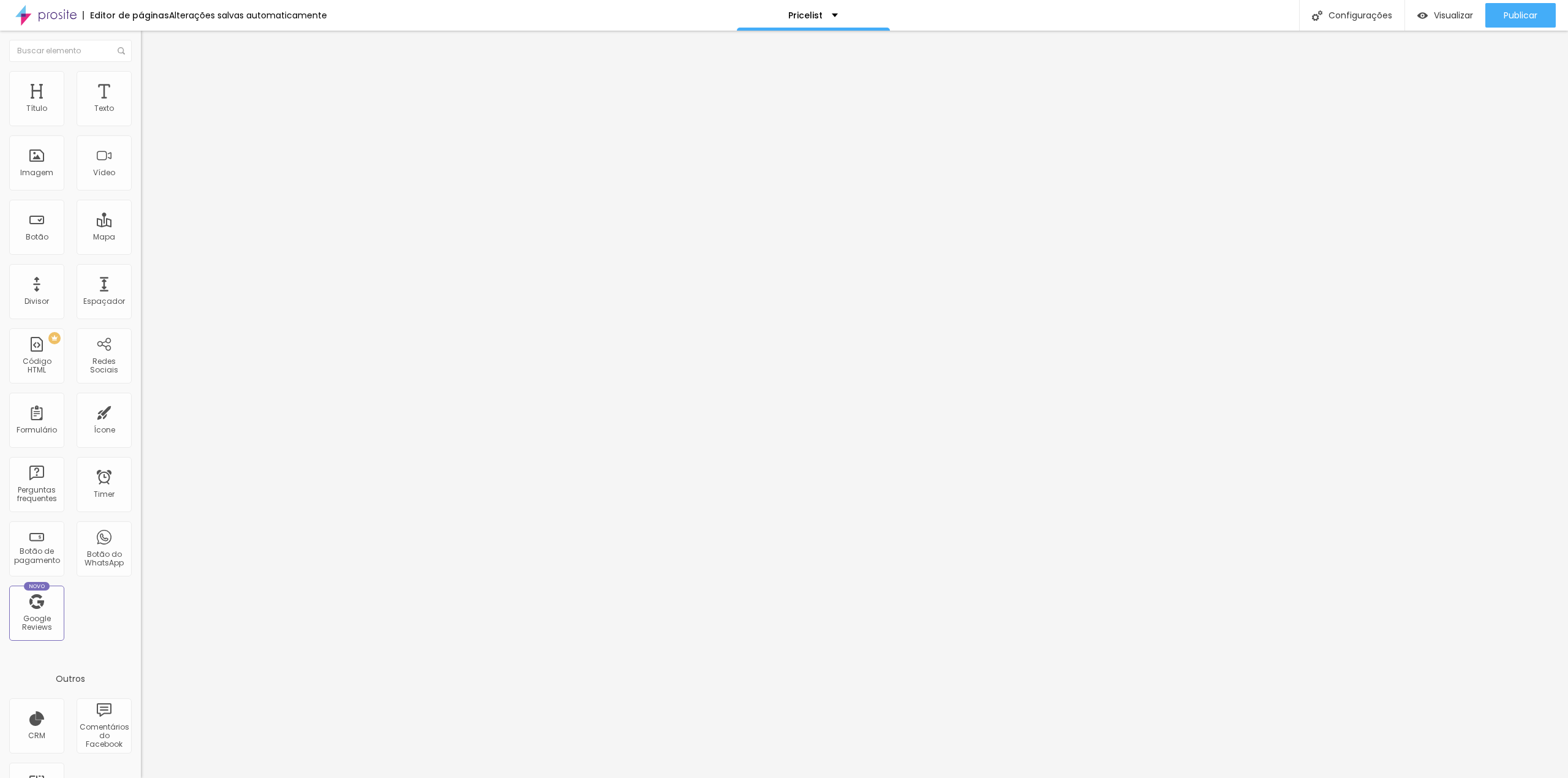
type input "8.8"
type input "8.9"
type input "8.6"
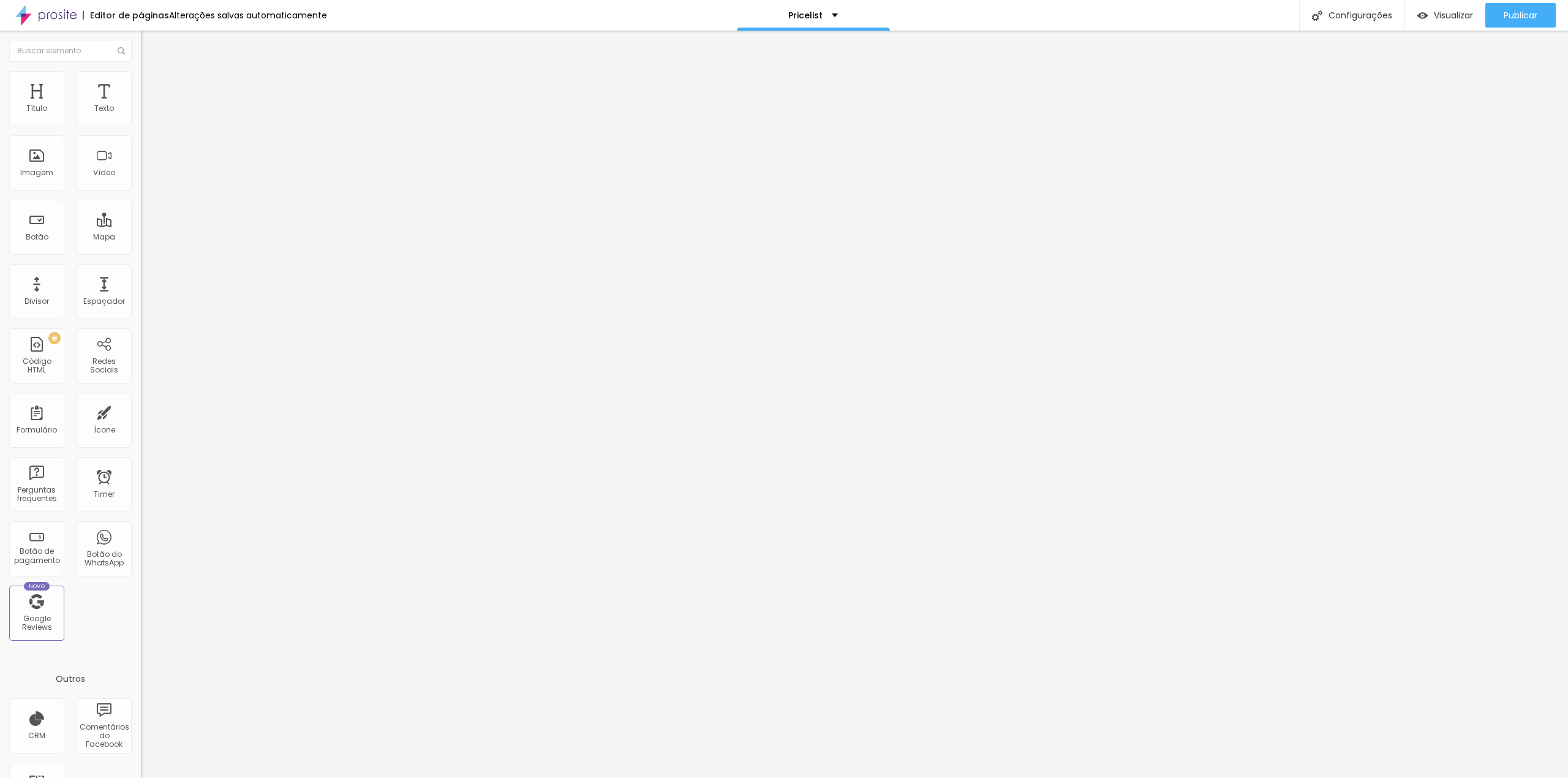
type input "8.5"
type input "8.4"
type input "8.3"
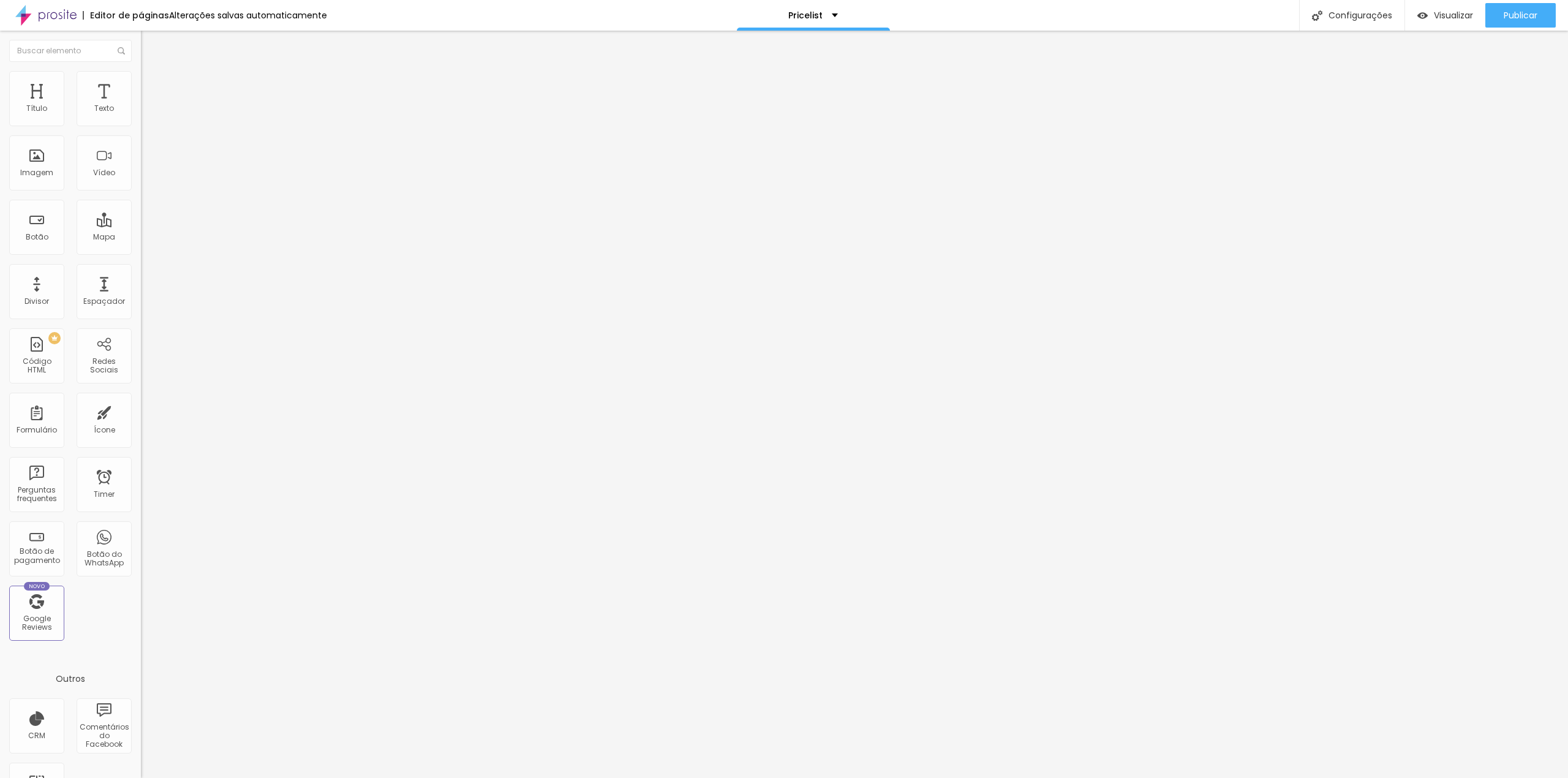
type input "8.3"
type input "8.1"
type input "7.9"
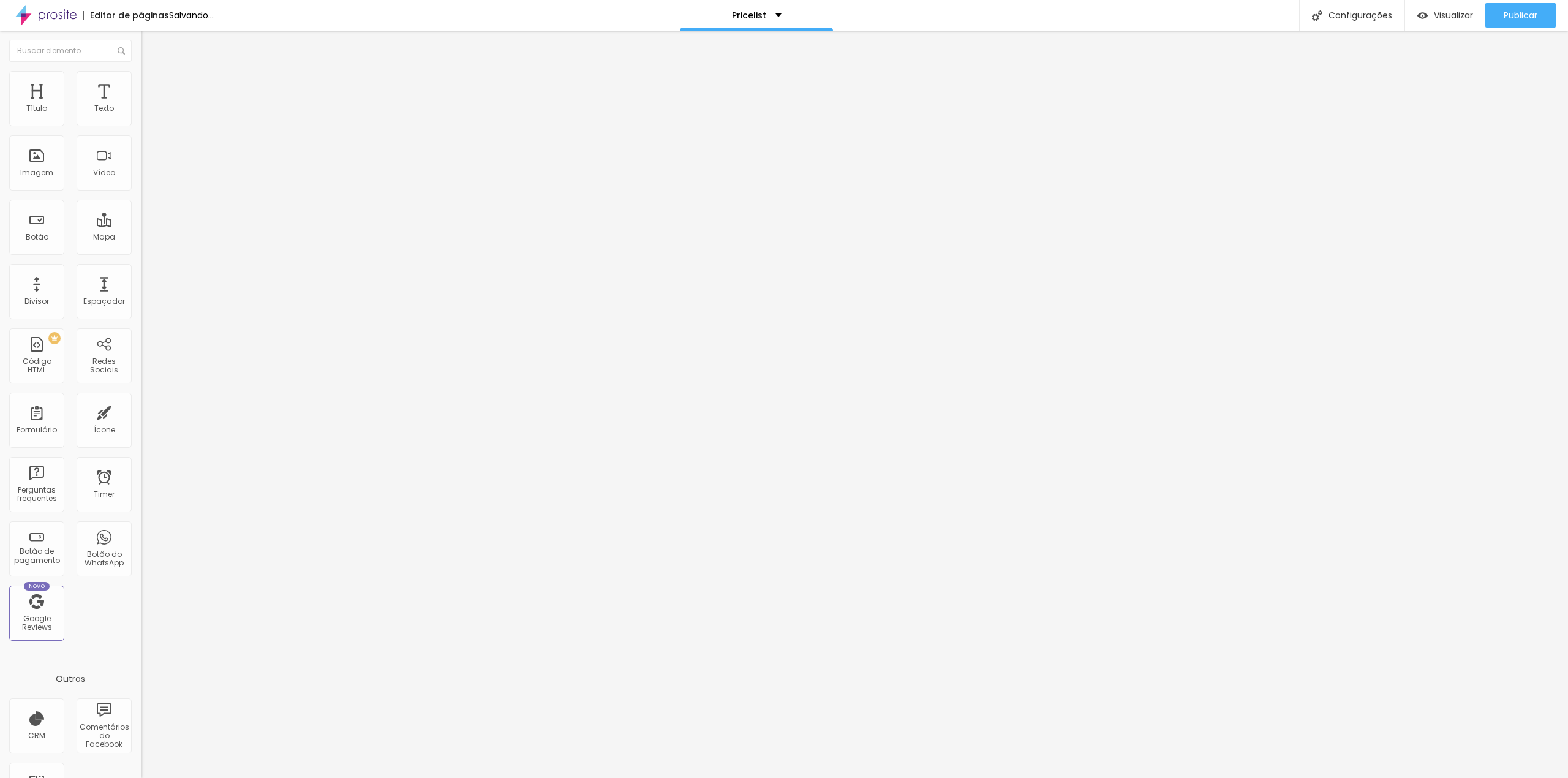
type input "7.8"
type input "7.6"
type input "7.2"
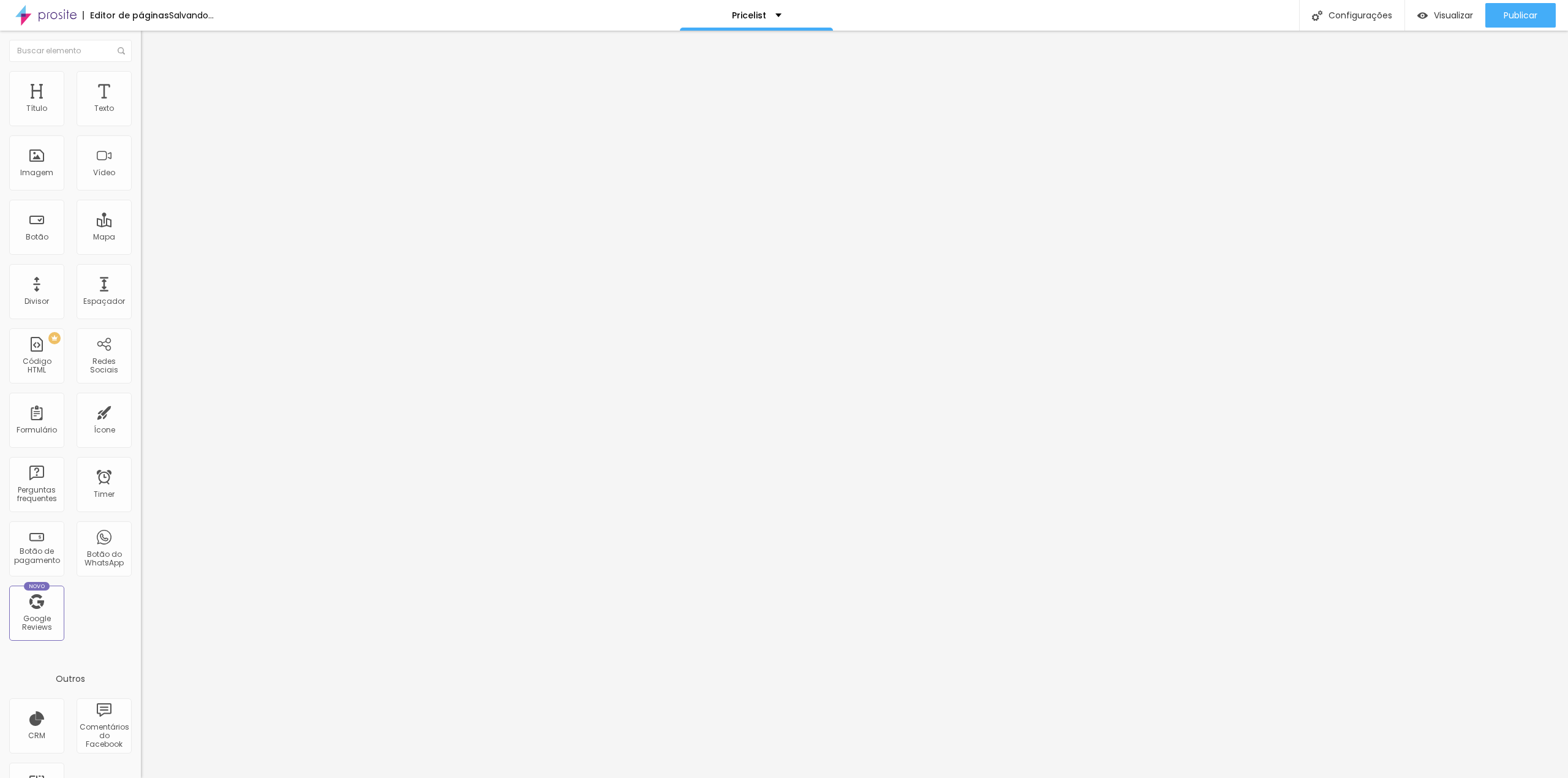
type input "7.2"
type input "7.1"
type input "6.9"
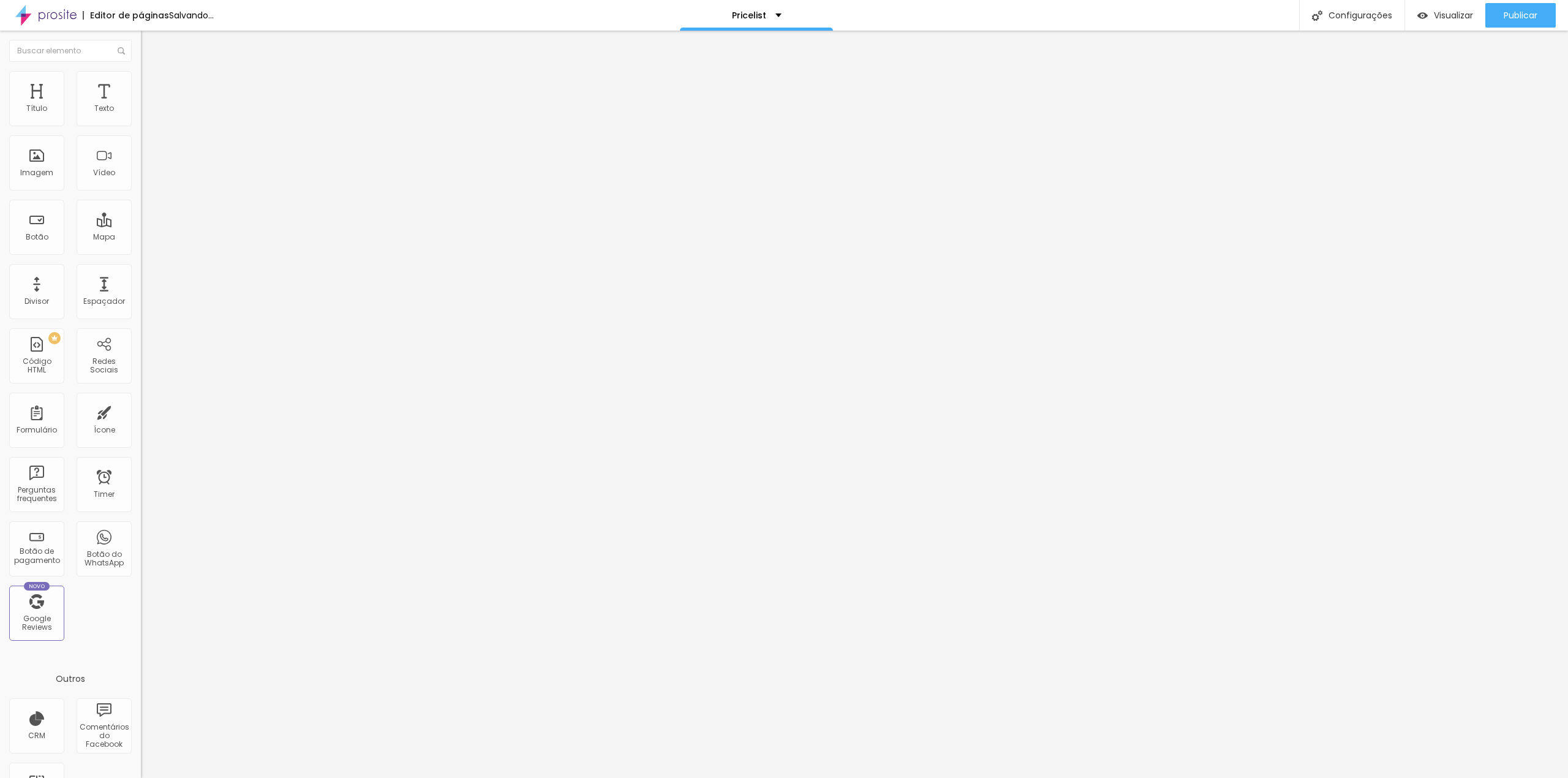
type input "6.7"
type input "6.6"
type input "6.5"
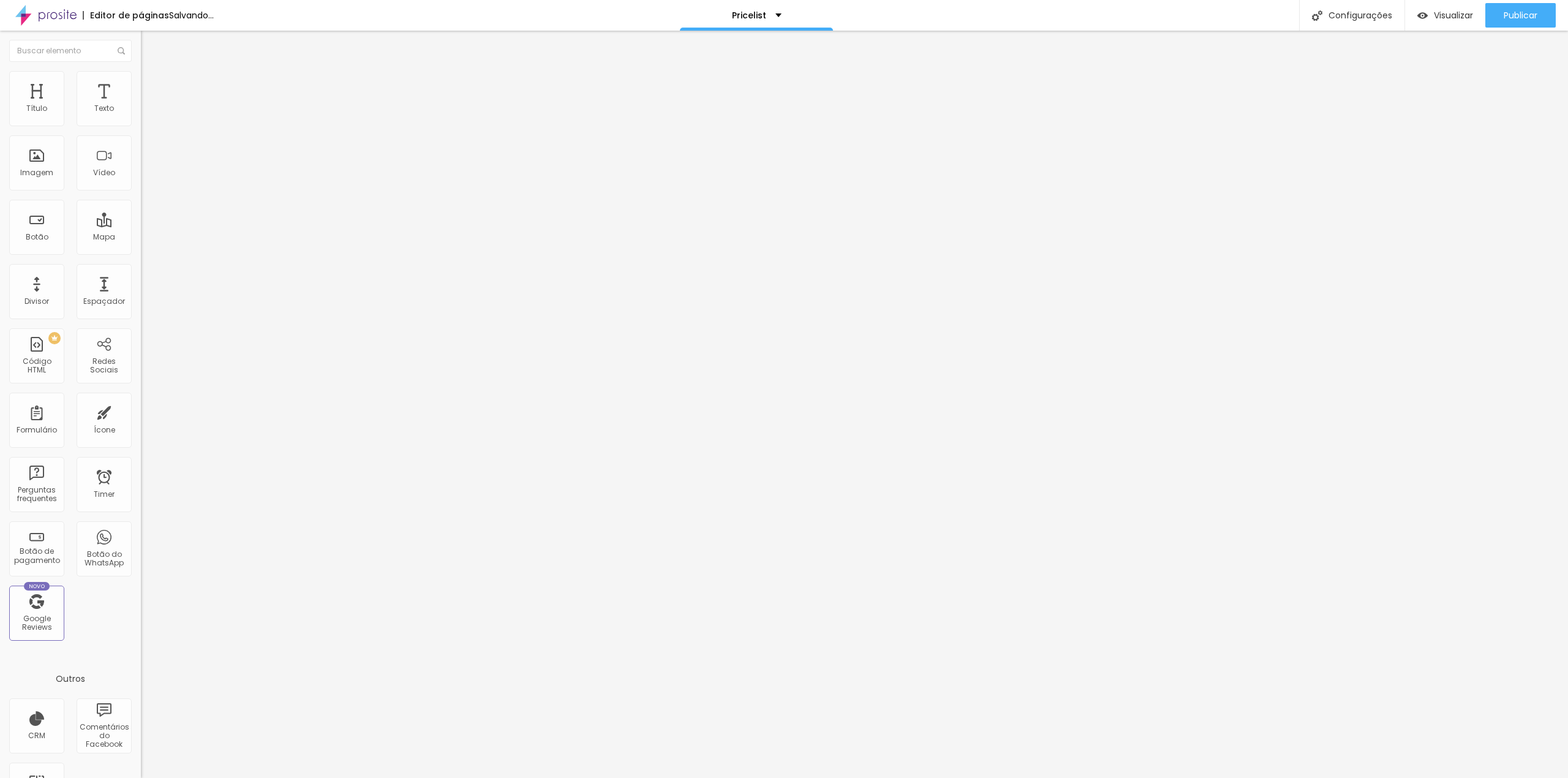
type input "6.5"
type input "6.1"
type input "5.9"
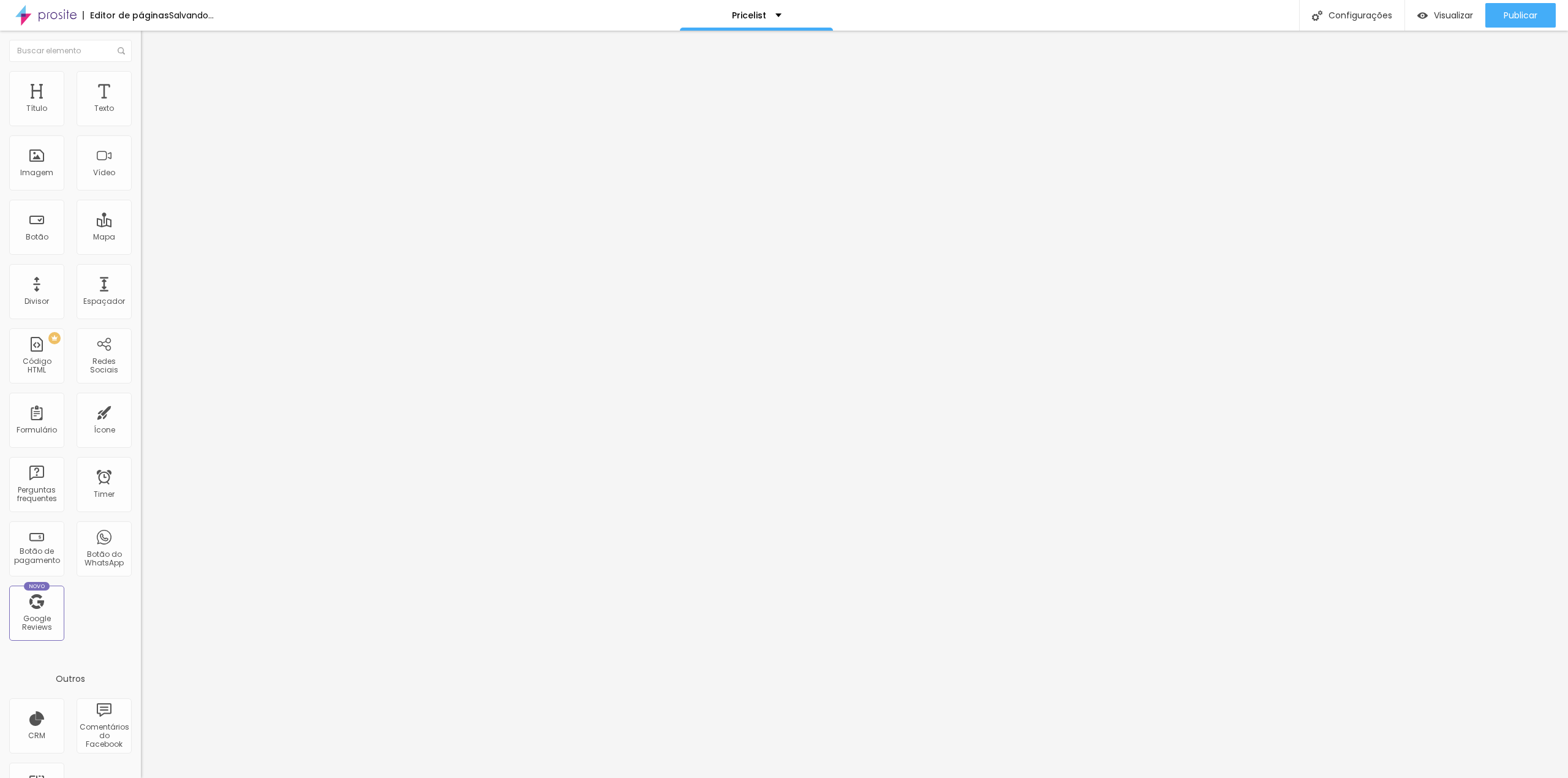
type input "5.5"
type input "5.2"
type input "4.9"
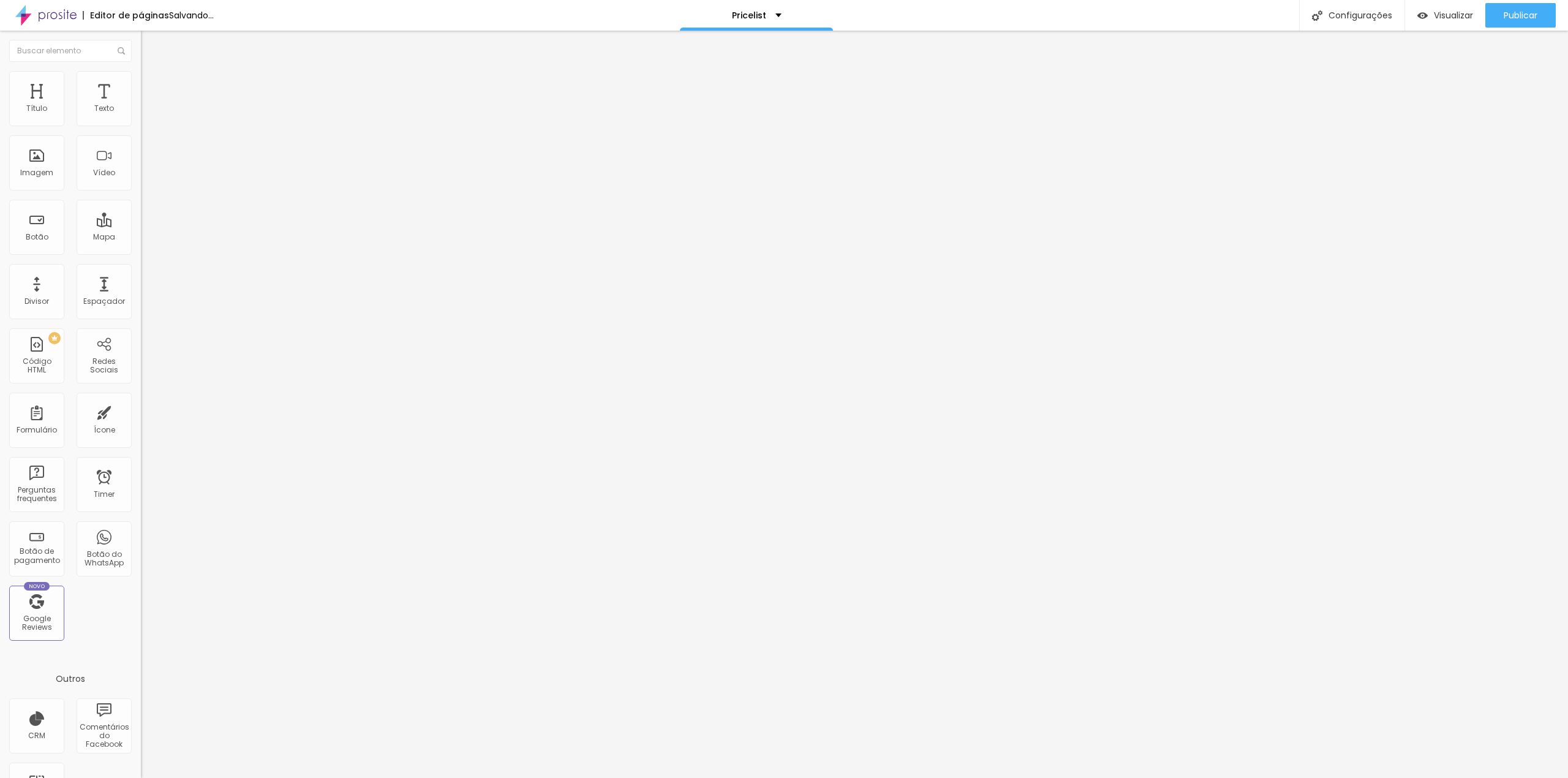
type input "4.9"
type input "4.7"
type input "4.6"
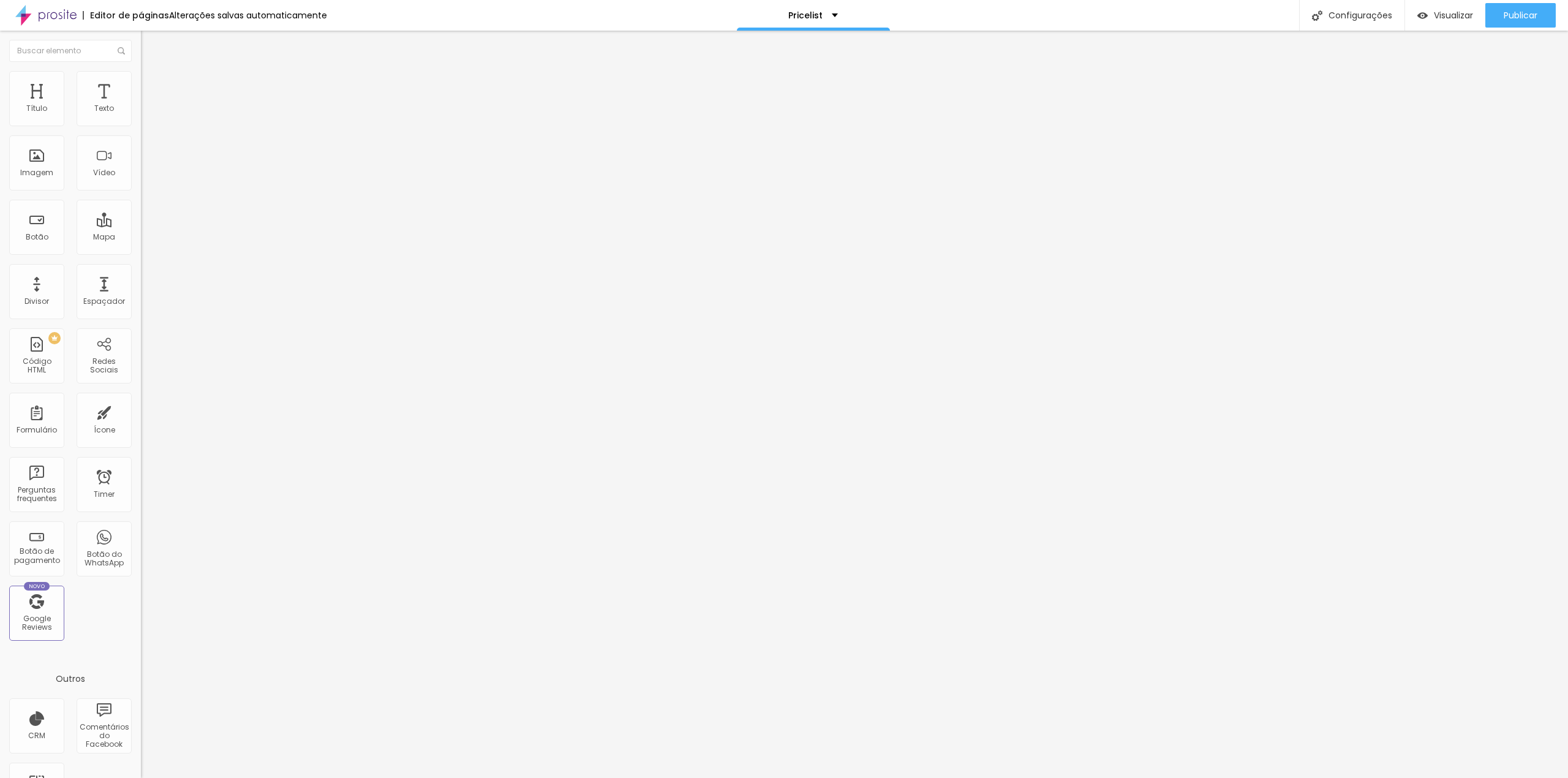
type input "4.5"
type input "4.4"
type input "4.3"
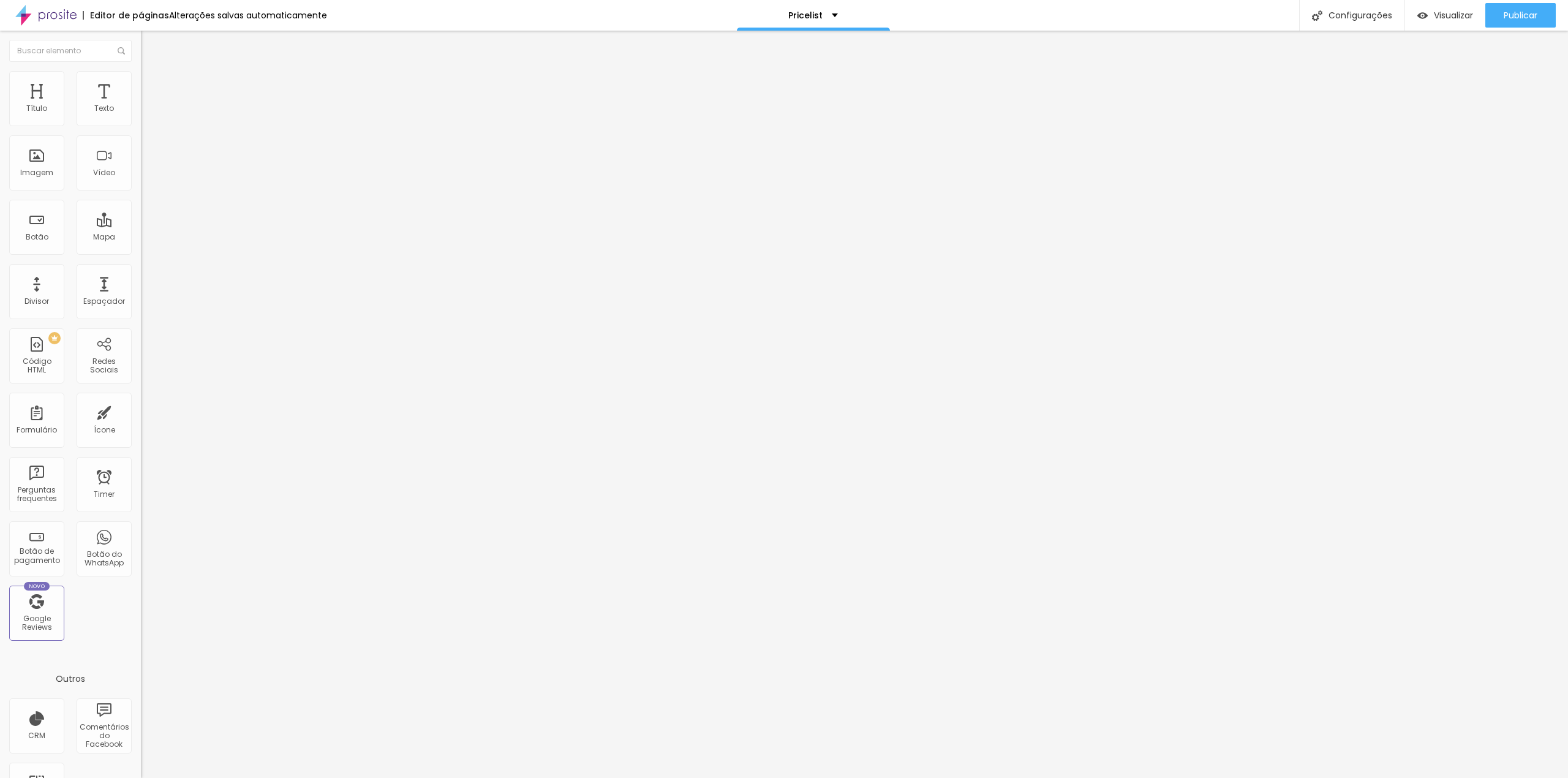
type input "4.3"
type input "3.9"
type input "3.6"
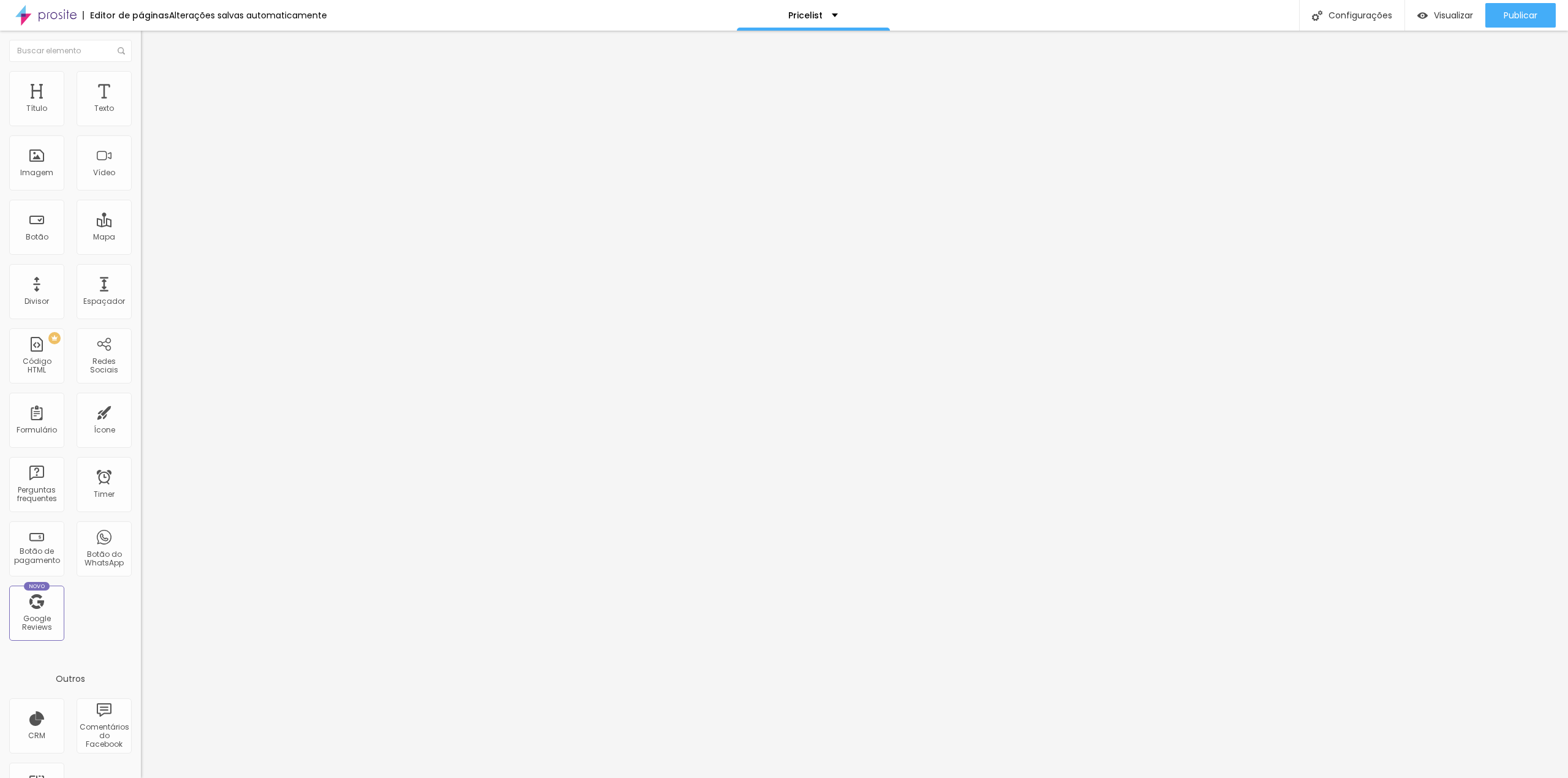
type input "3.3"
type input "2.9"
type input "2.7"
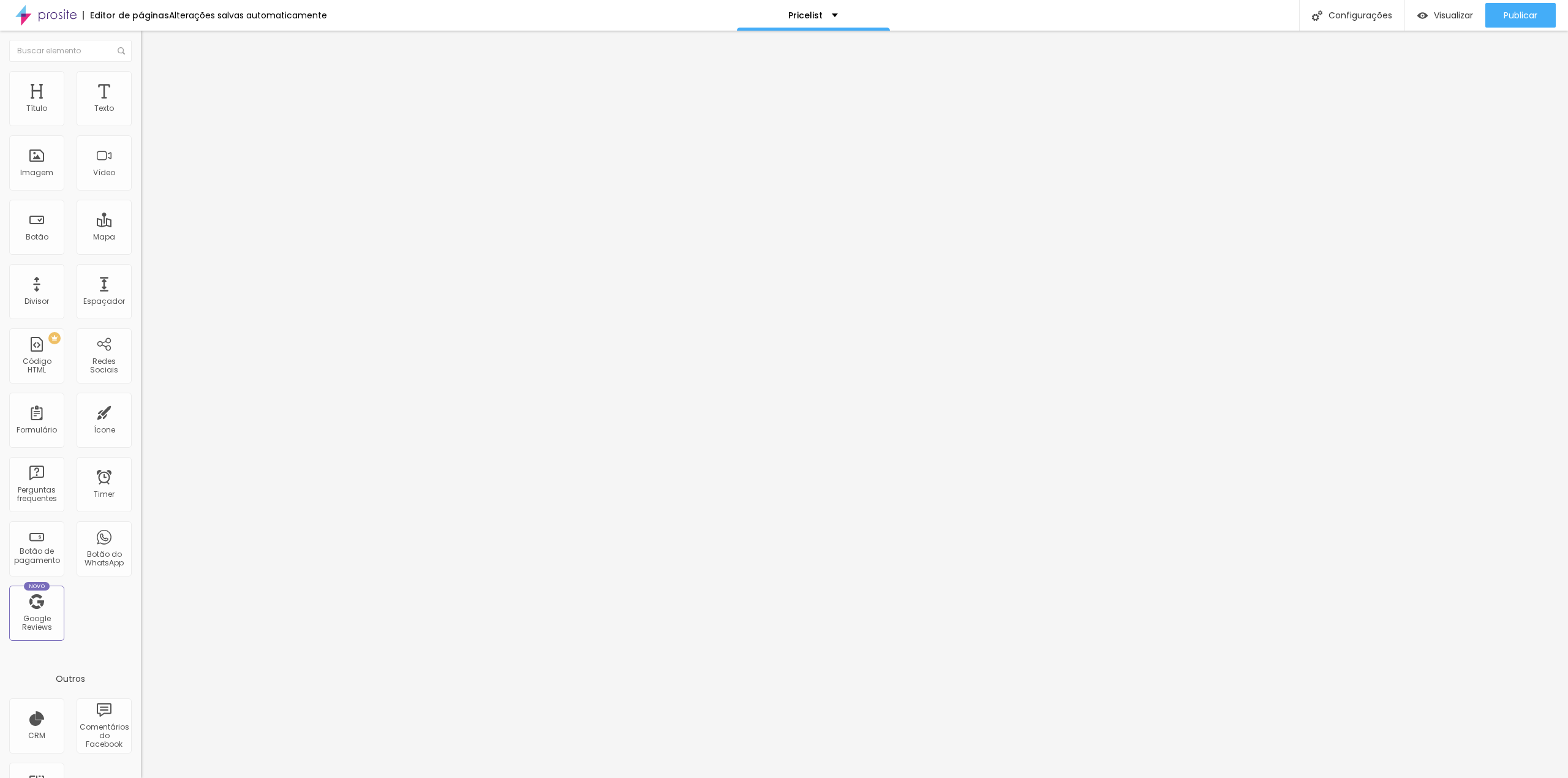
type input "2.7"
type input "2.5"
type input "2.4"
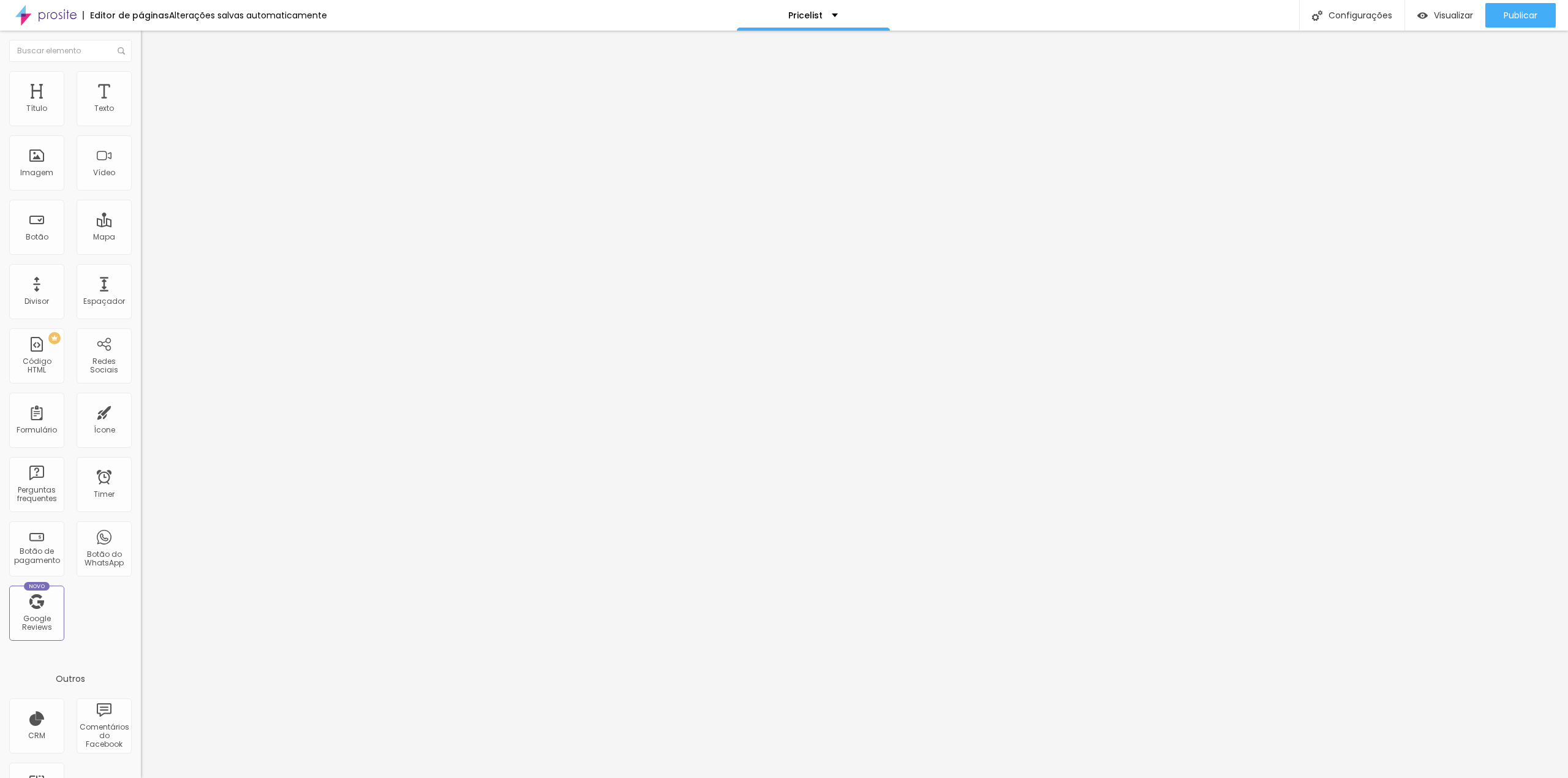
type input "2.3"
type input "2.2"
type input "2.1"
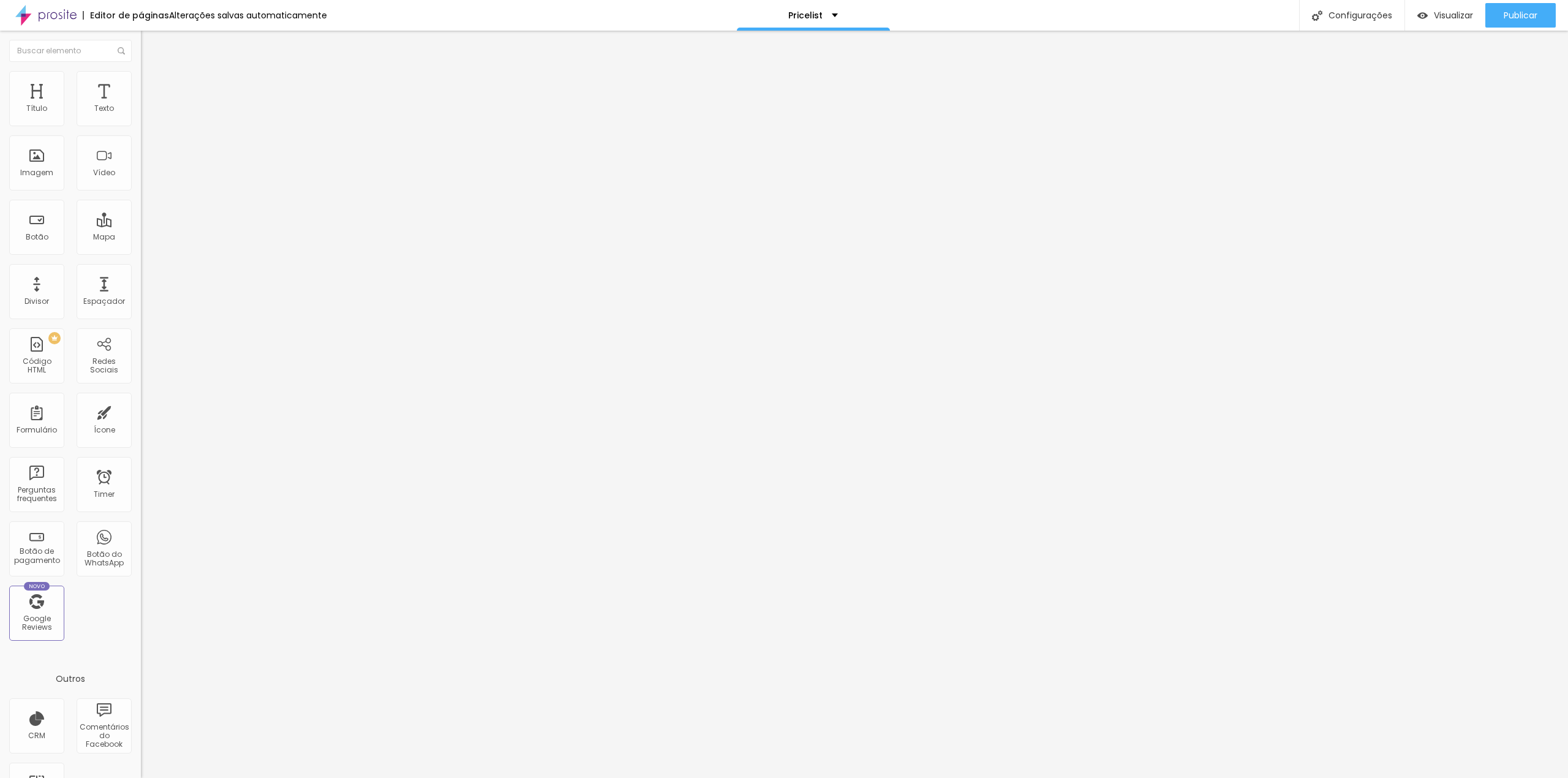
type input "2.1"
type input "2"
type input "1.9"
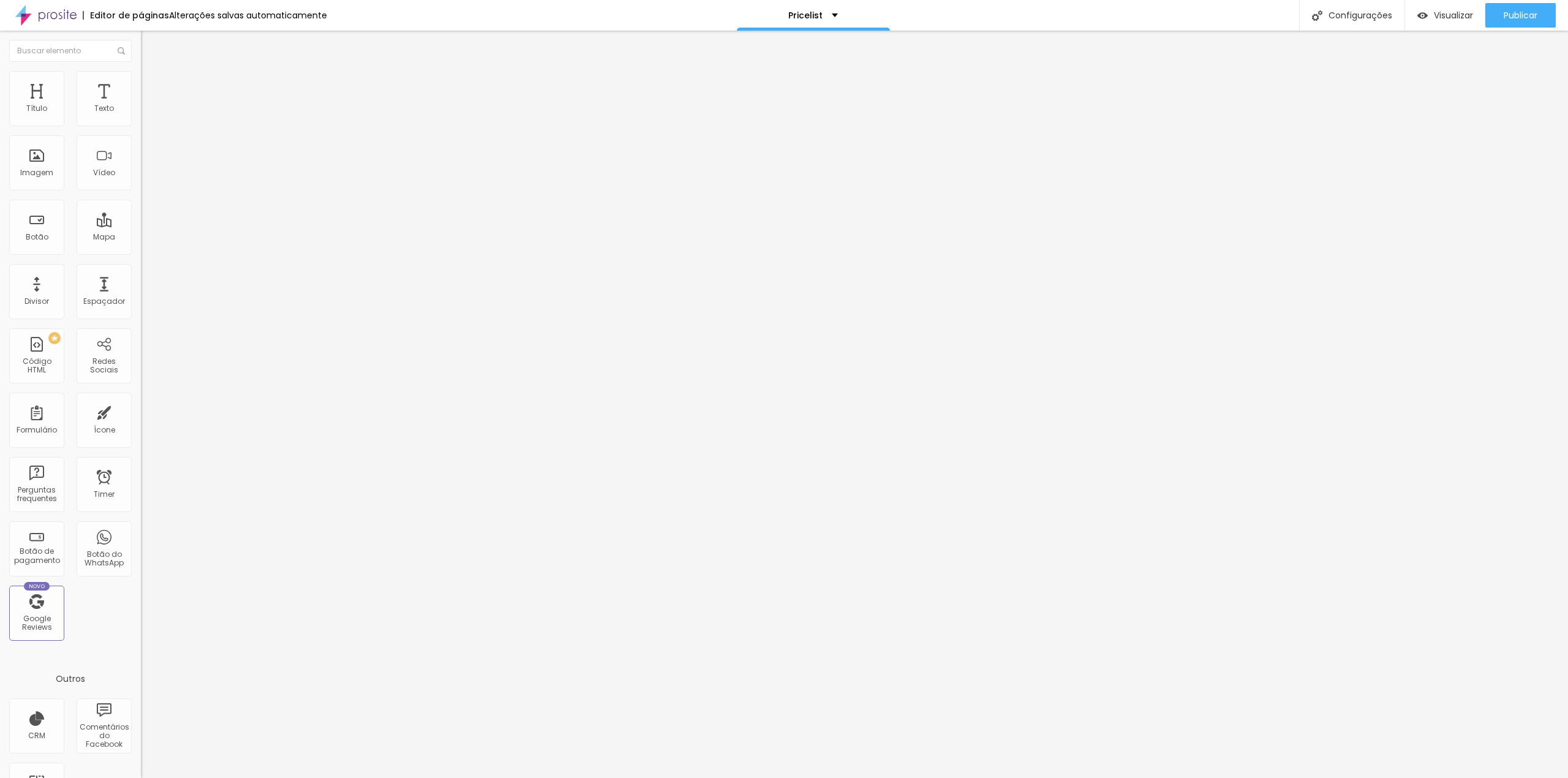
type input "1.8"
type input "1.7"
type input "1.5"
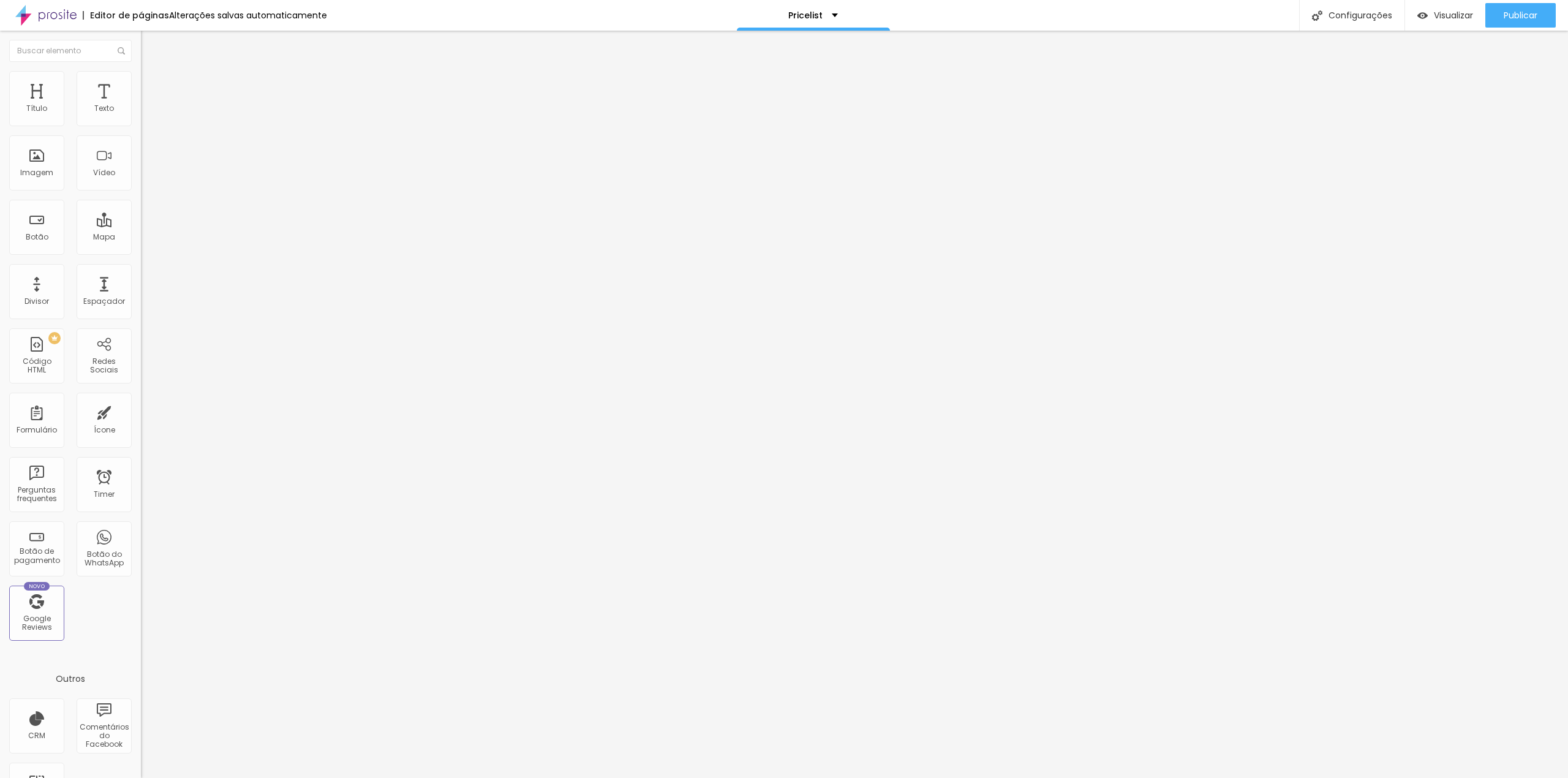
type input "1.5"
type input "1.4"
type input "1.5"
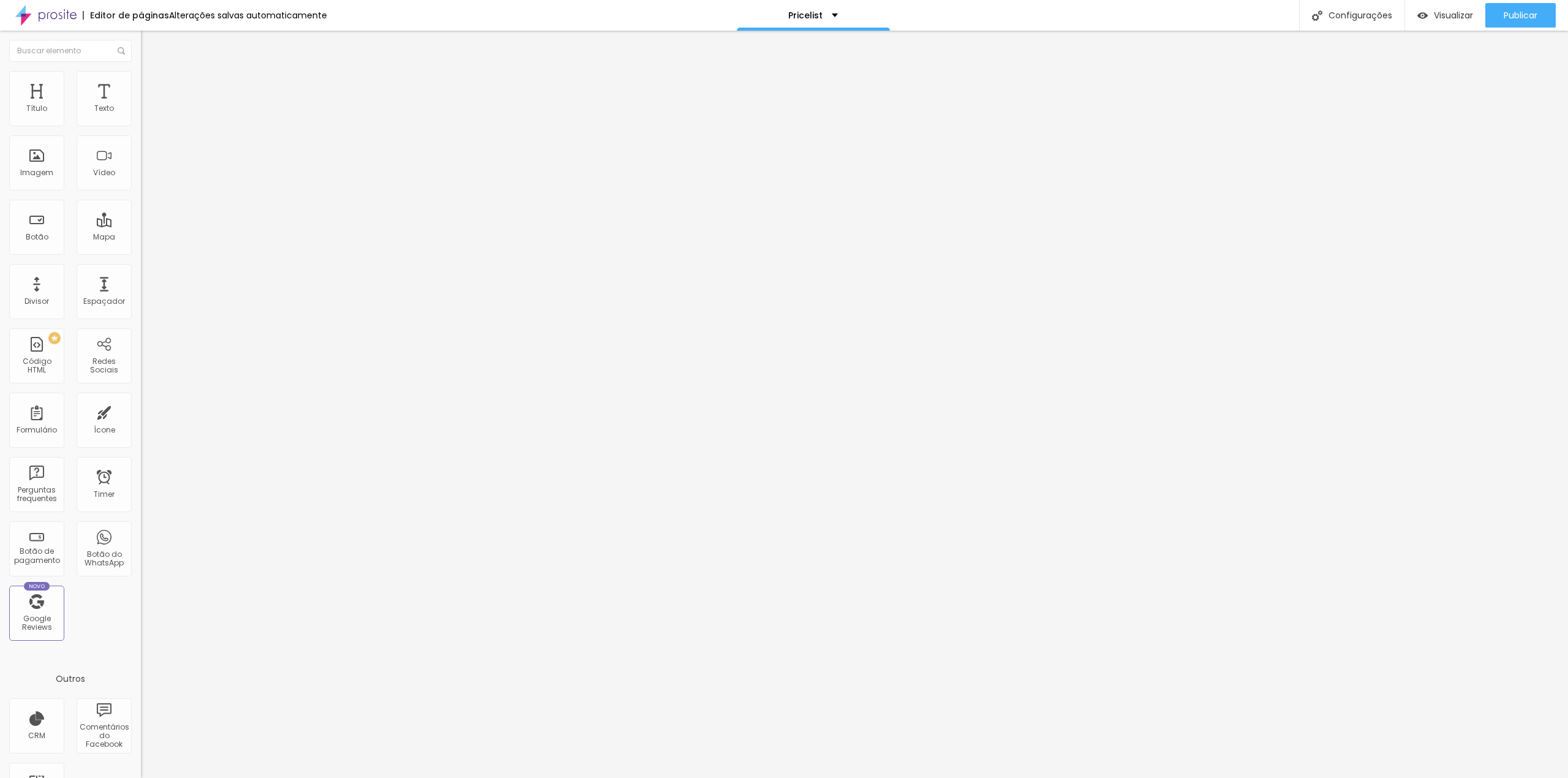
drag, startPoint x: 26, startPoint y: 144, endPoint x: 40, endPoint y: 142, distance: 14.1
type input "1.5"
click at [141, 399] on input "range" at bounding box center [180, 404] width 79 height 10
click at [152, 83] on span "Avançado" at bounding box center [173, 79] width 41 height 10
click at [150, 45] on img "button" at bounding box center [155, 45] width 10 height 10
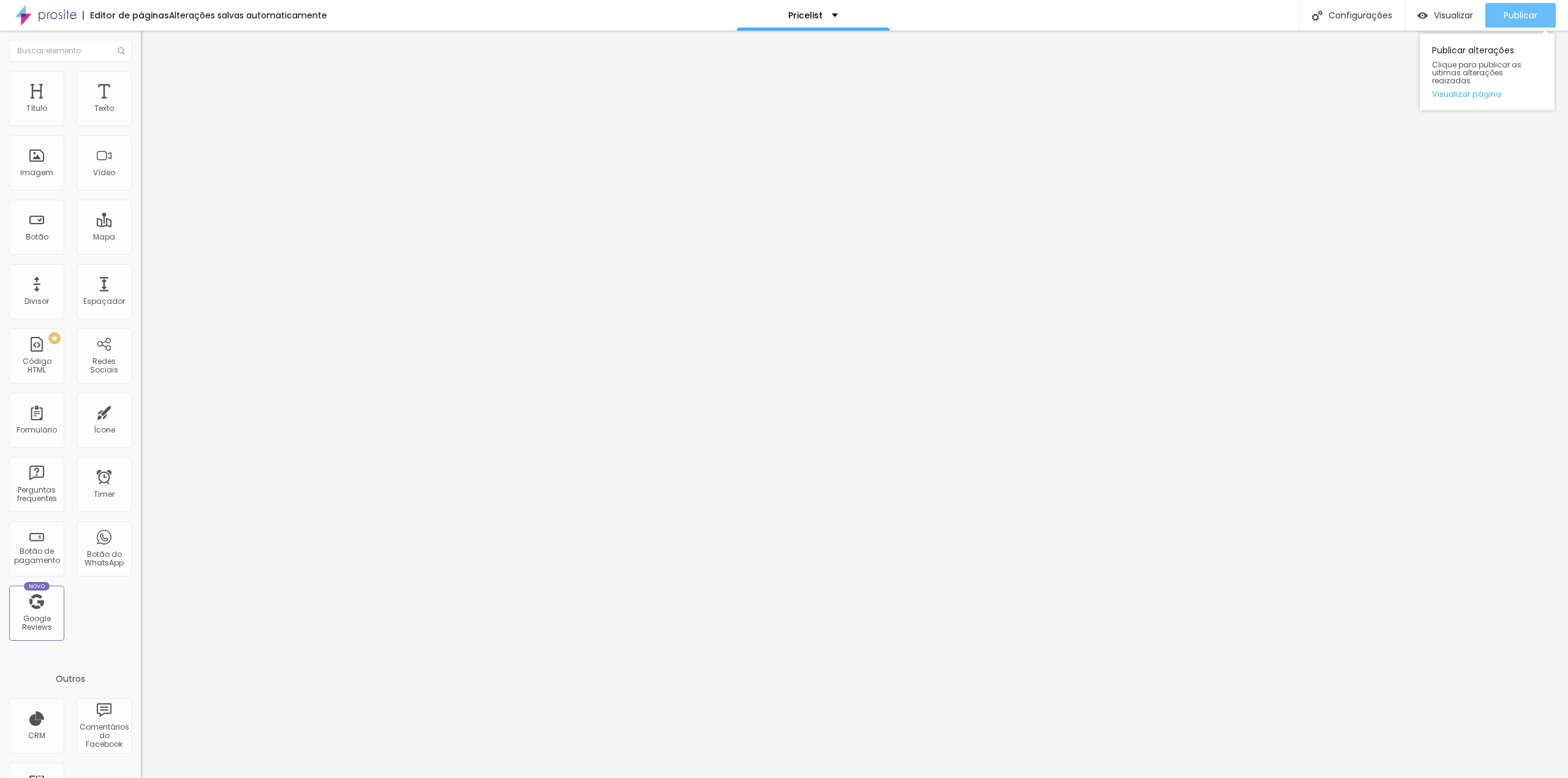
click at [1518, 16] on span "Publicar" at bounding box center [1521, 15] width 34 height 10
